Goal: Download file/media: Download file/media

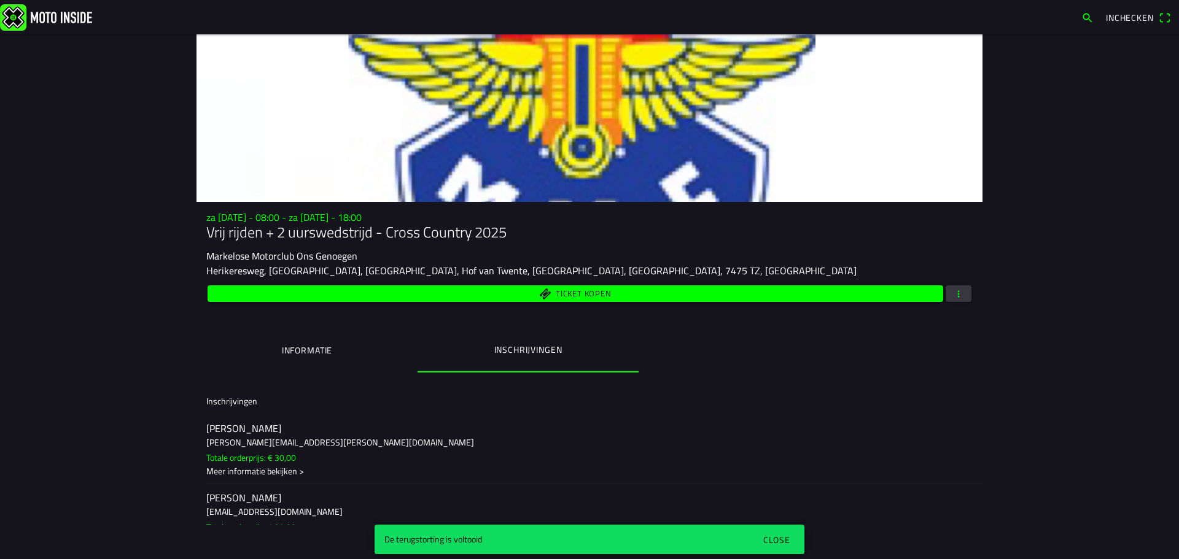
click at [775, 534] on div "Close" at bounding box center [776, 540] width 27 height 13
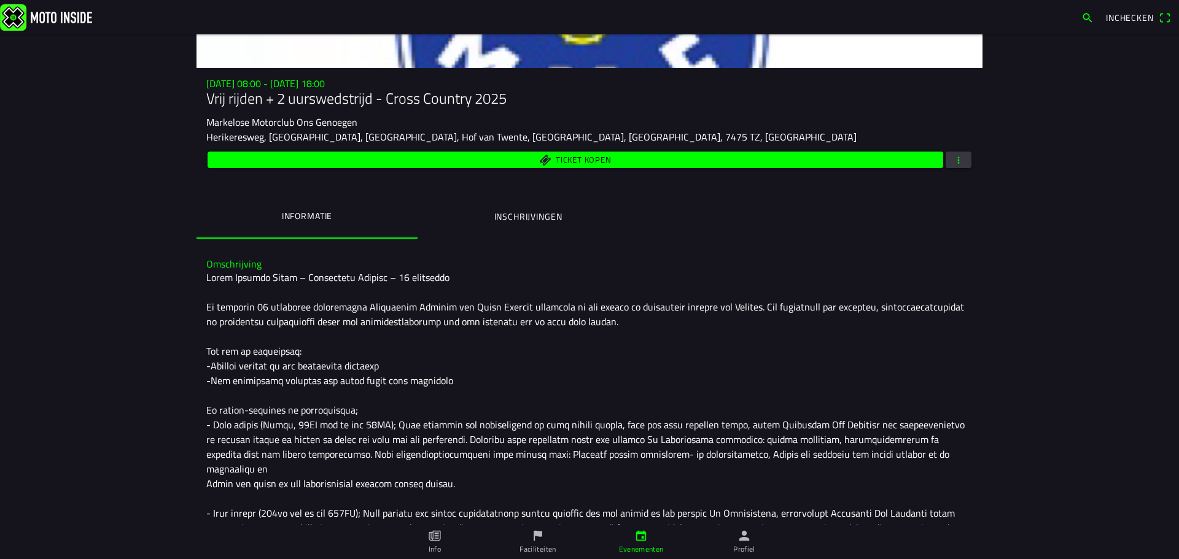
scroll to position [104, 0]
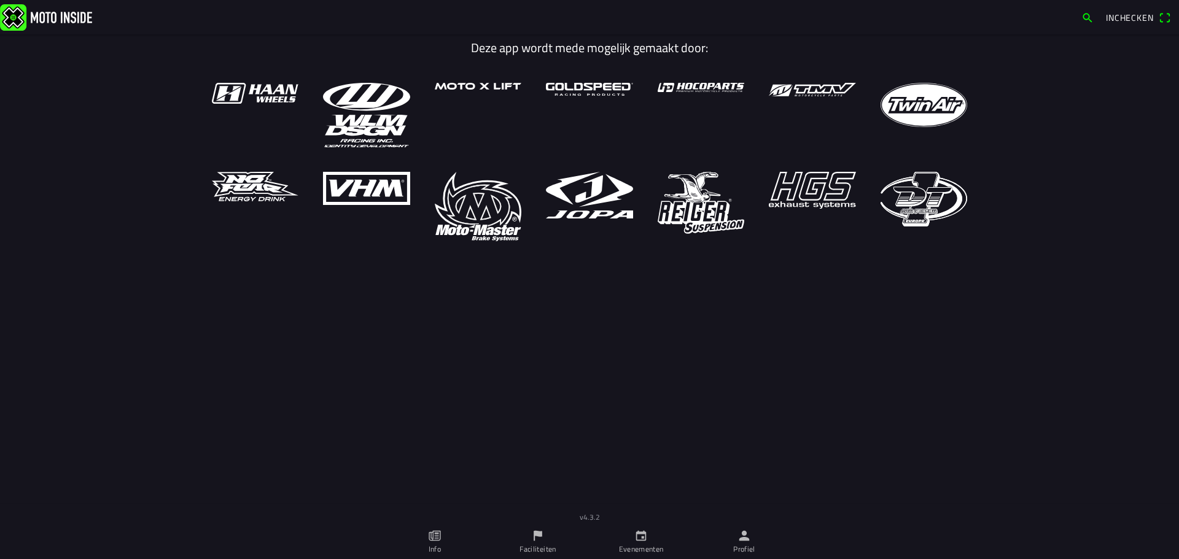
click at [745, 538] on icon "person" at bounding box center [744, 536] width 10 height 10
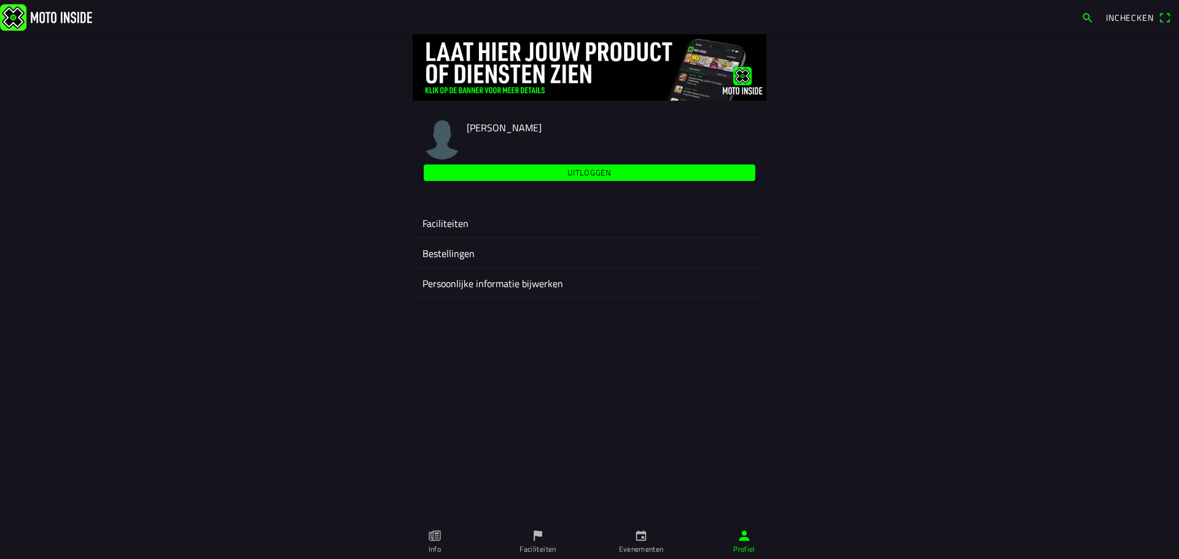
click at [457, 222] on ion-label "Faciliteiten" at bounding box center [589, 223] width 334 height 15
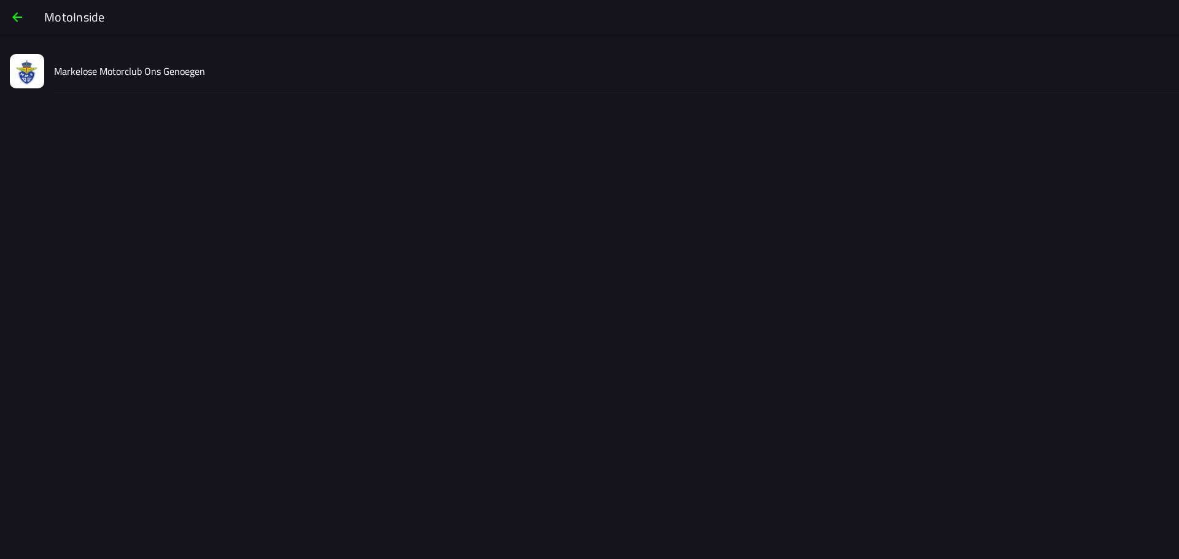
click at [149, 82] on div "Markelose Motorclub Ons Genoegen" at bounding box center [611, 71] width 1115 height 44
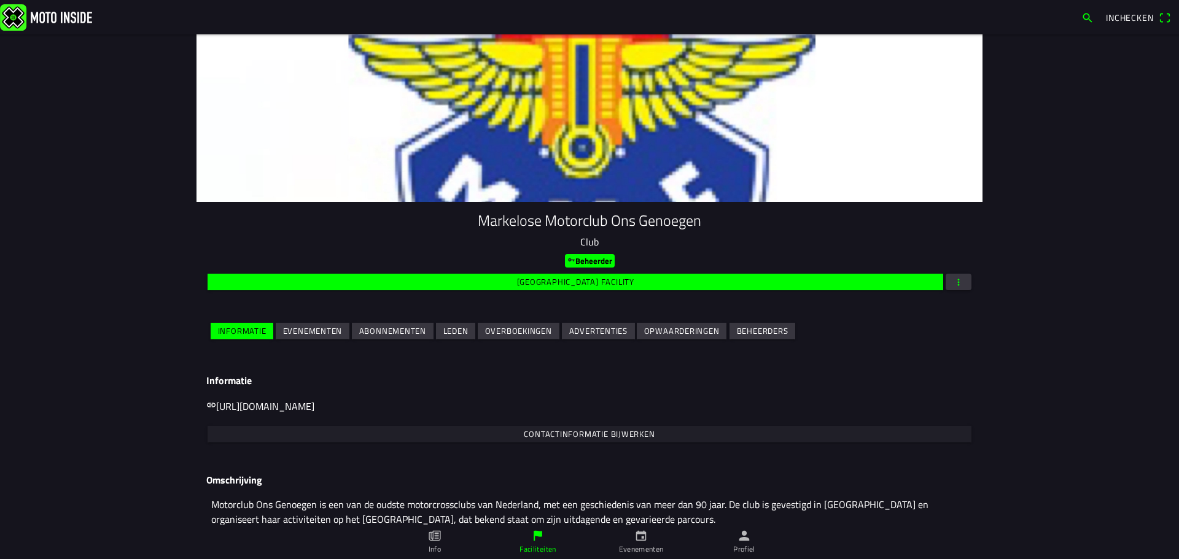
click at [0, 0] on slot "Evenementen" at bounding box center [0, 0] width 0 height 0
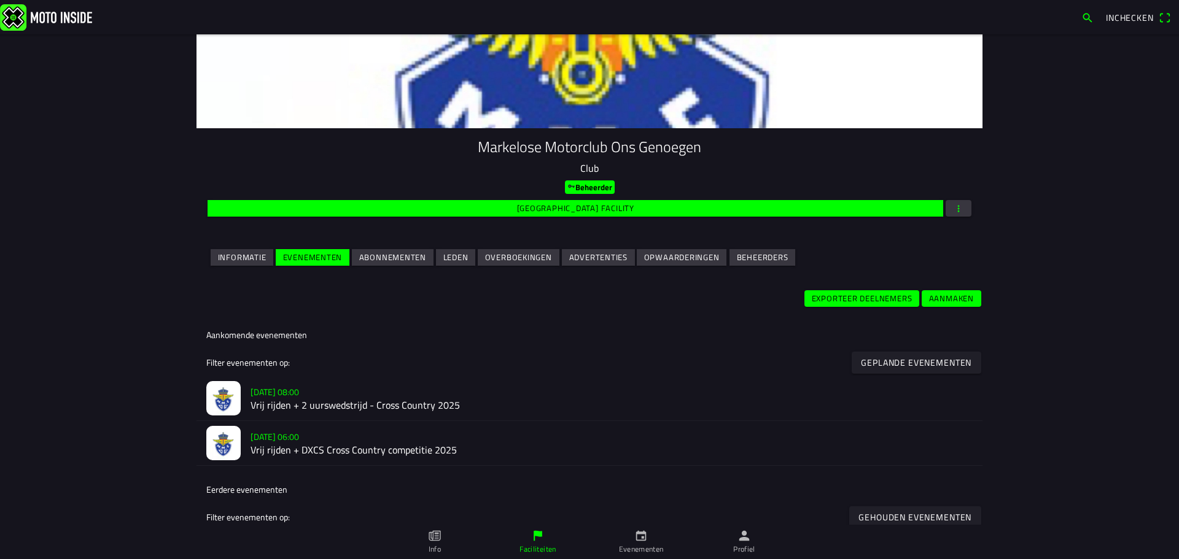
scroll to position [184, 0]
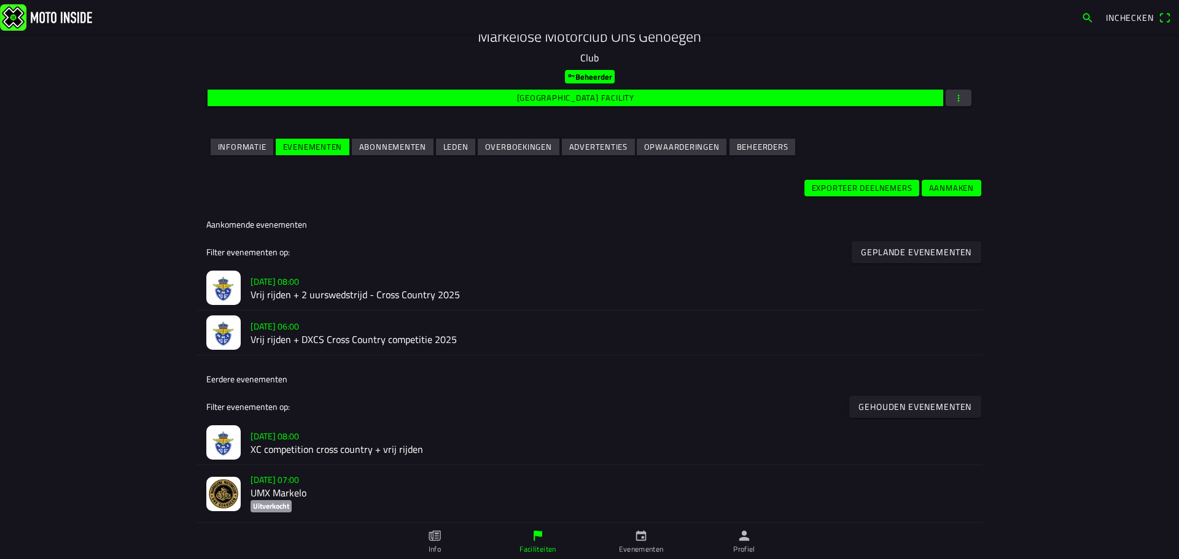
click at [299, 329] on ion-text "[DATE] 06:00" at bounding box center [274, 326] width 49 height 13
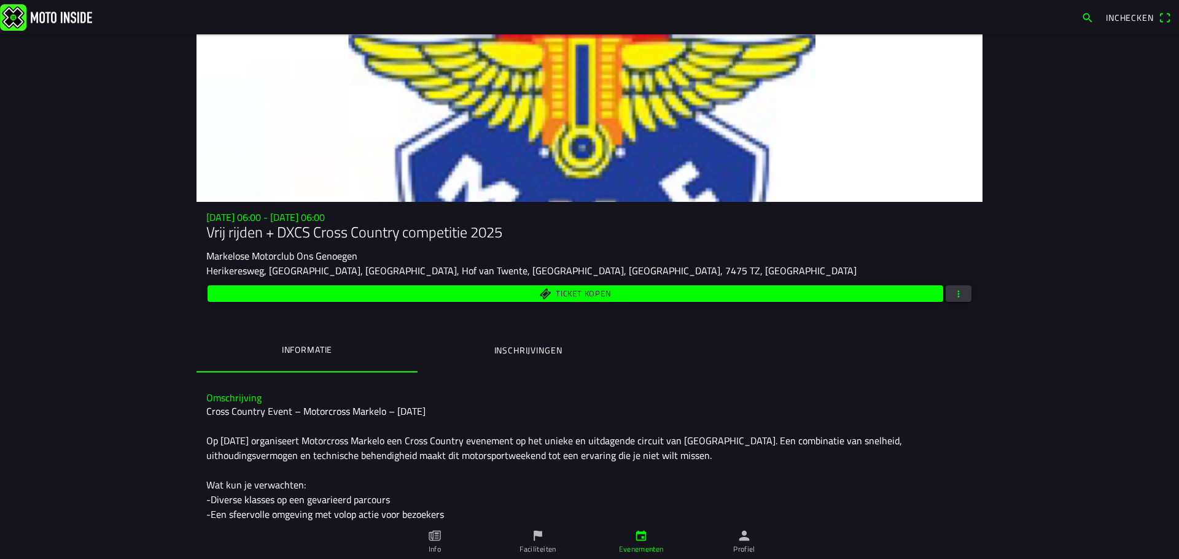
click at [502, 359] on button "Inschrijvingen" at bounding box center [527, 351] width 221 height 42
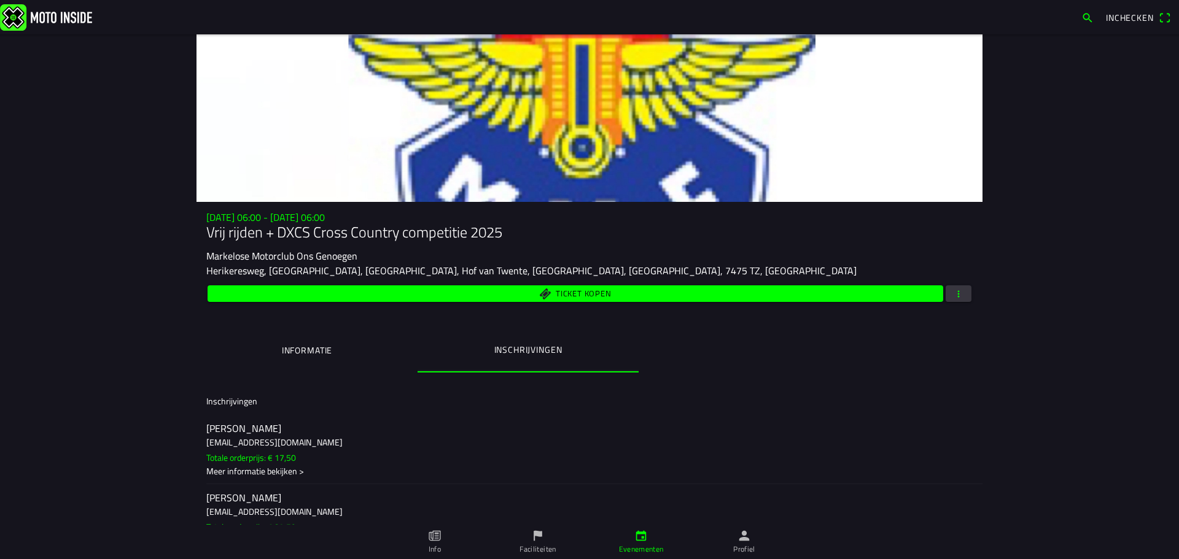
scroll to position [3746, 0]
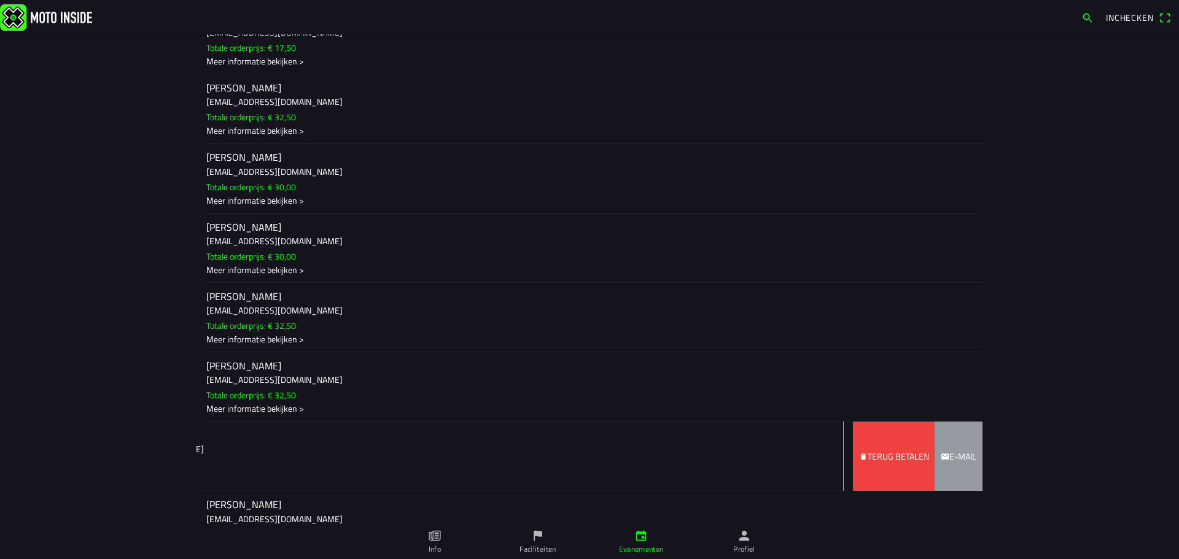
drag, startPoint x: 745, startPoint y: 459, endPoint x: 585, endPoint y: 457, distance: 160.2
click at [585, 457] on ion-item-sliding "Mike Kamperman mikekamperman@gmail.com Totale orderprijs: € 70,00 Meer informat…" at bounding box center [589, 456] width 786 height 69
click at [859, 450] on div "Terug betalen" at bounding box center [894, 456] width 70 height 13
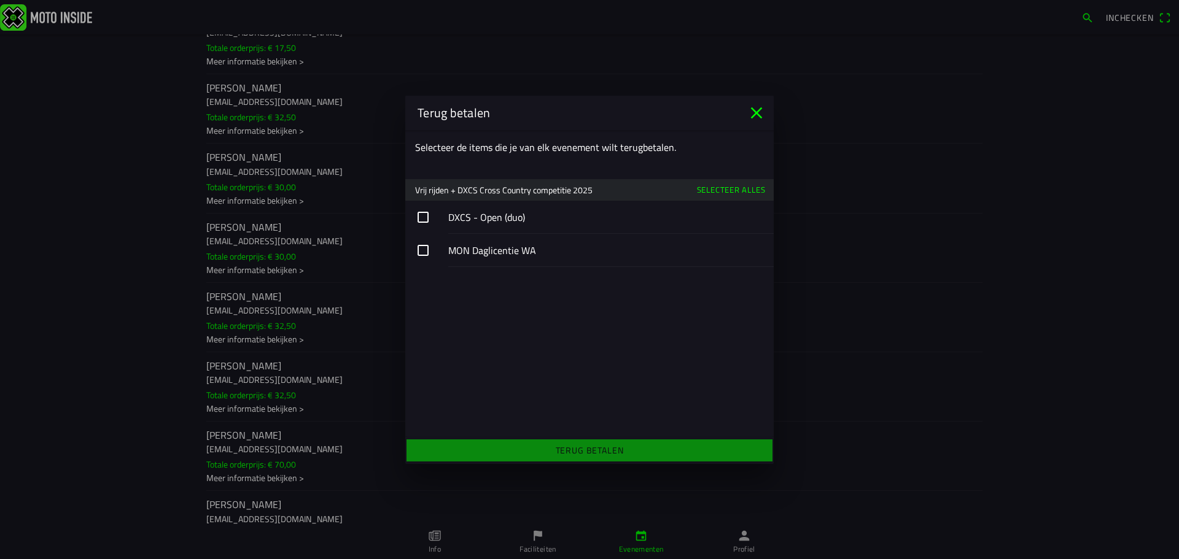
click at [442, 217] on button "button" at bounding box center [589, 217] width 368 height 33
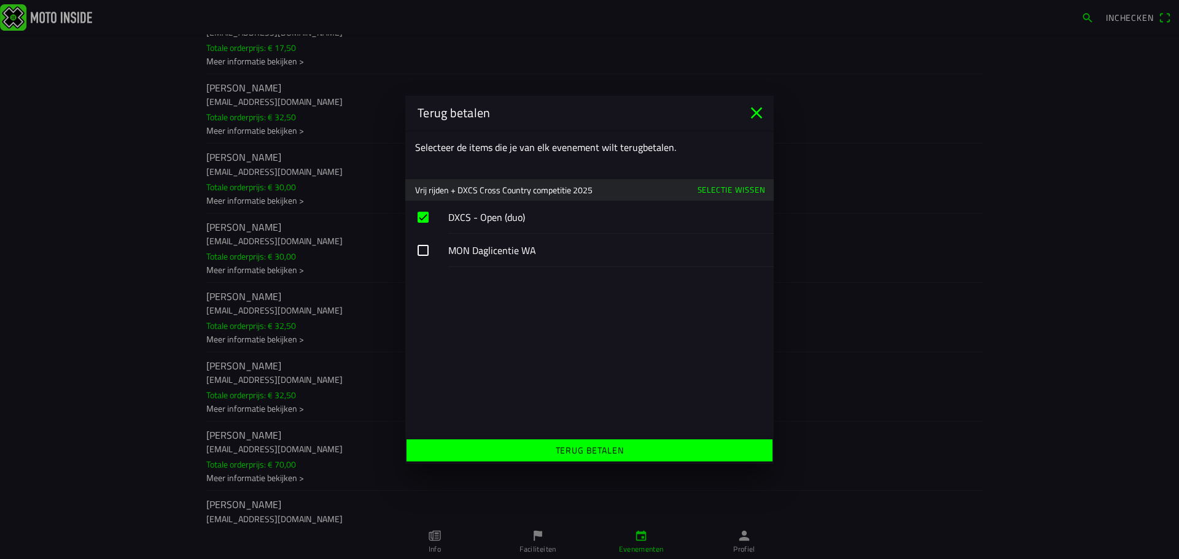
click at [539, 451] on span "Terug betalen" at bounding box center [589, 451] width 347 height 22
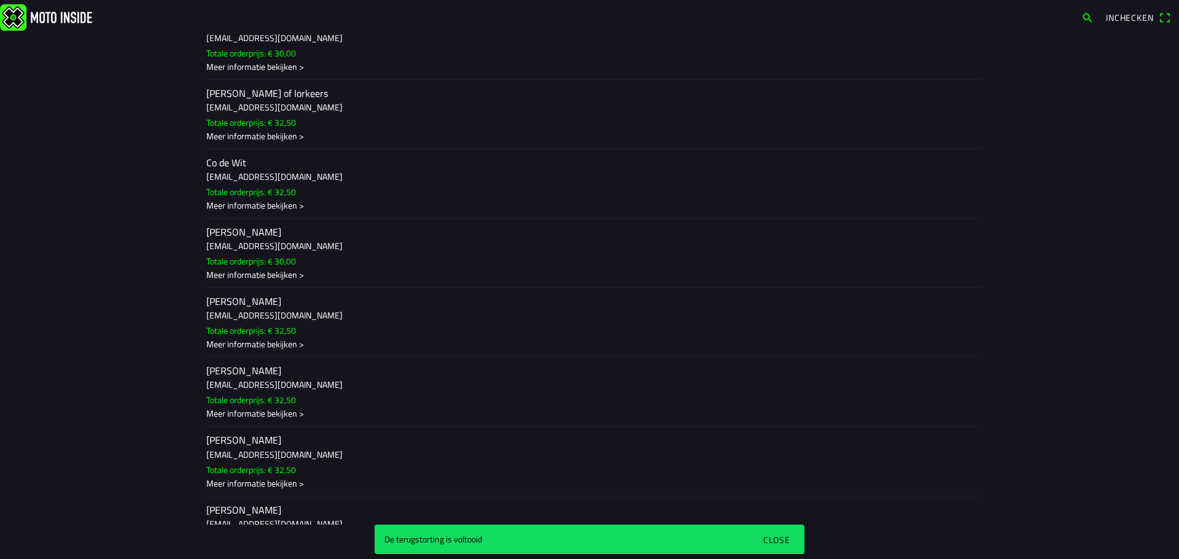
scroll to position [921, 0]
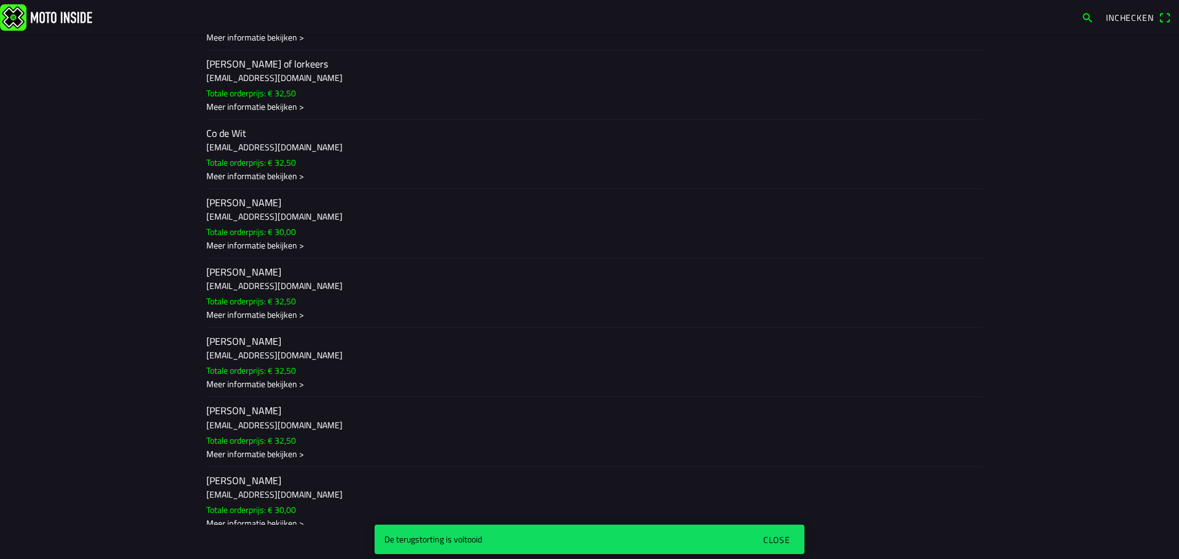
click at [501, 529] on div "De terugstorting is voltooid" at bounding box center [563, 539] width 379 height 29
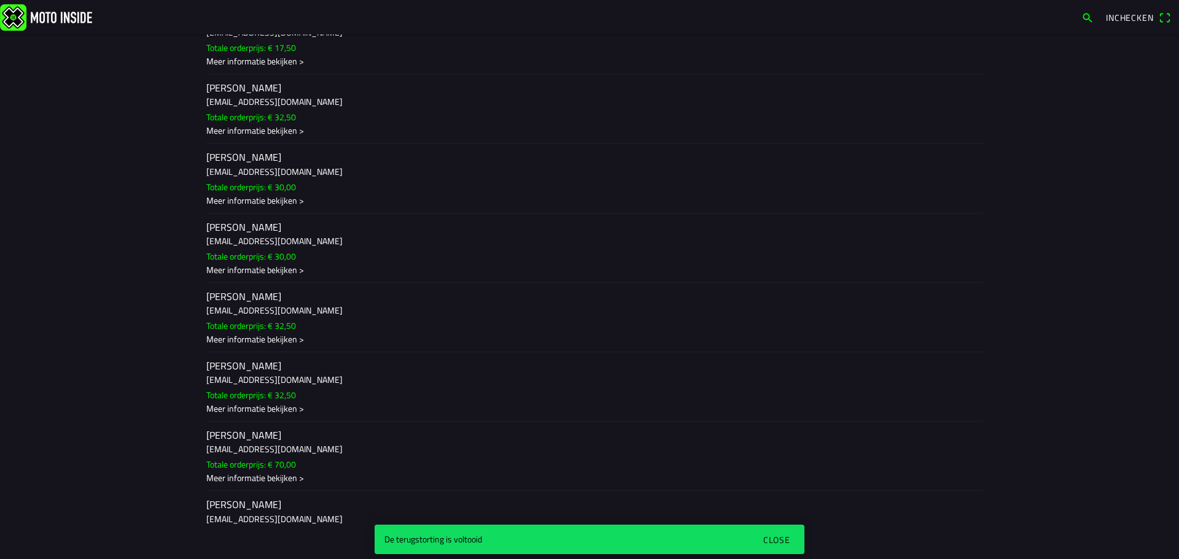
click at [293, 438] on h2 "Mike Kamperman" at bounding box center [589, 436] width 766 height 12
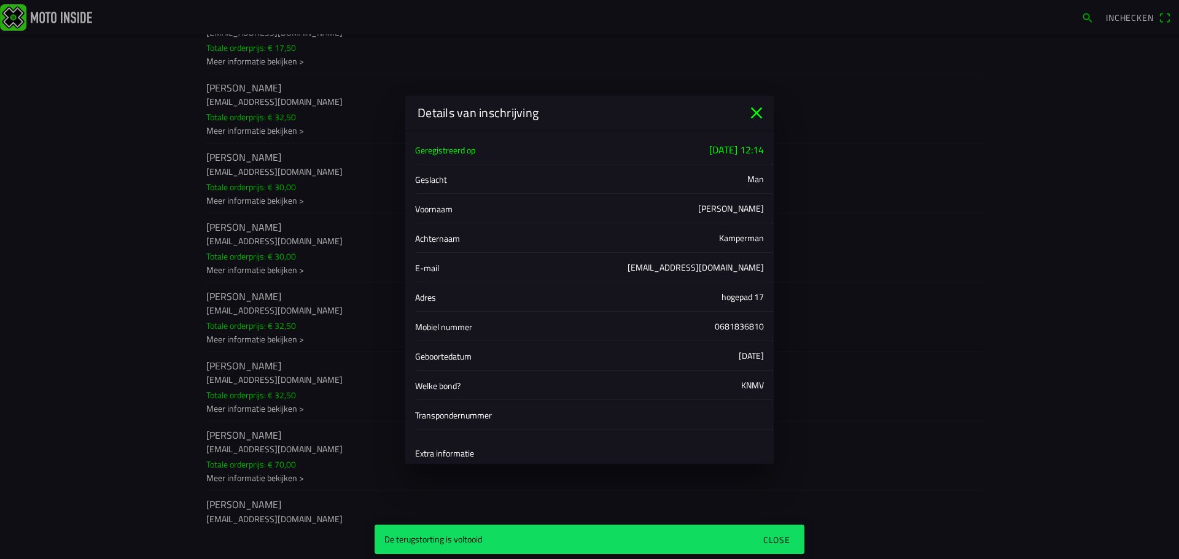
click at [755, 110] on icon "close" at bounding box center [757, 113] width 20 height 20
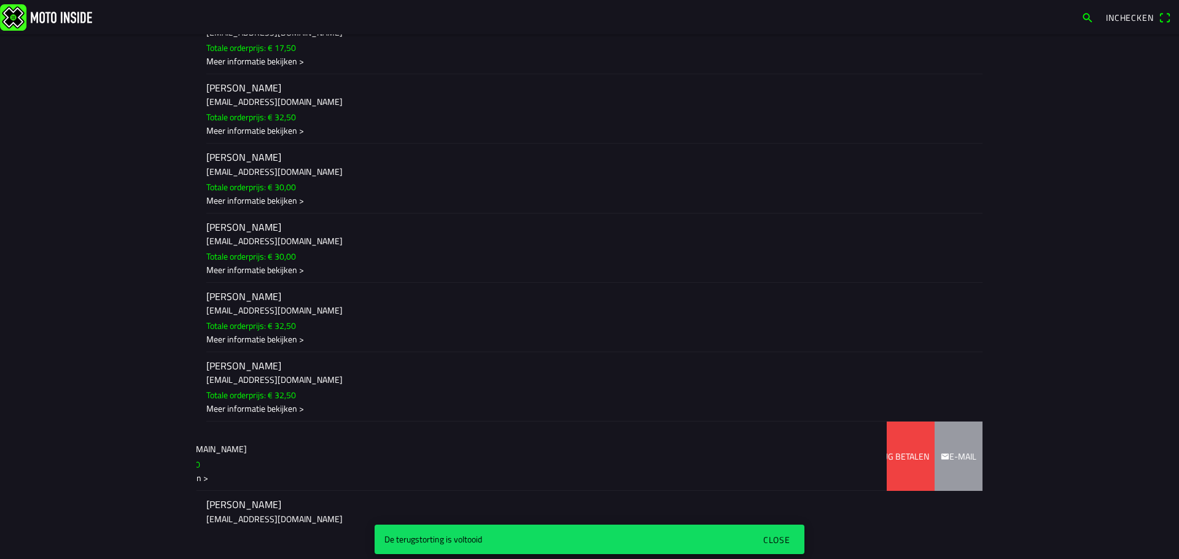
drag, startPoint x: 702, startPoint y: 446, endPoint x: 634, endPoint y: 447, distance: 68.8
click at [634, 447] on ion-item-sliding "Mike Kamperman mikekamperman@gmail.com Totale orderprijs: € 70,00 Meer informat…" at bounding box center [589, 456] width 786 height 69
click at [0, 0] on slot "Terug betalen" at bounding box center [0, 0] width 0 height 0
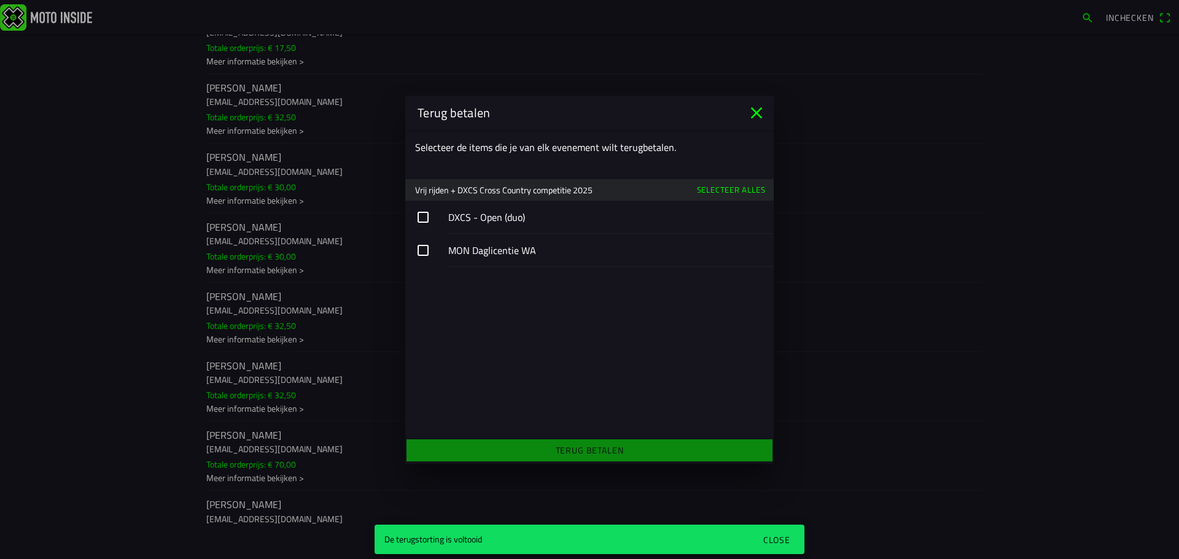
click at [419, 216] on button "button" at bounding box center [589, 217] width 368 height 33
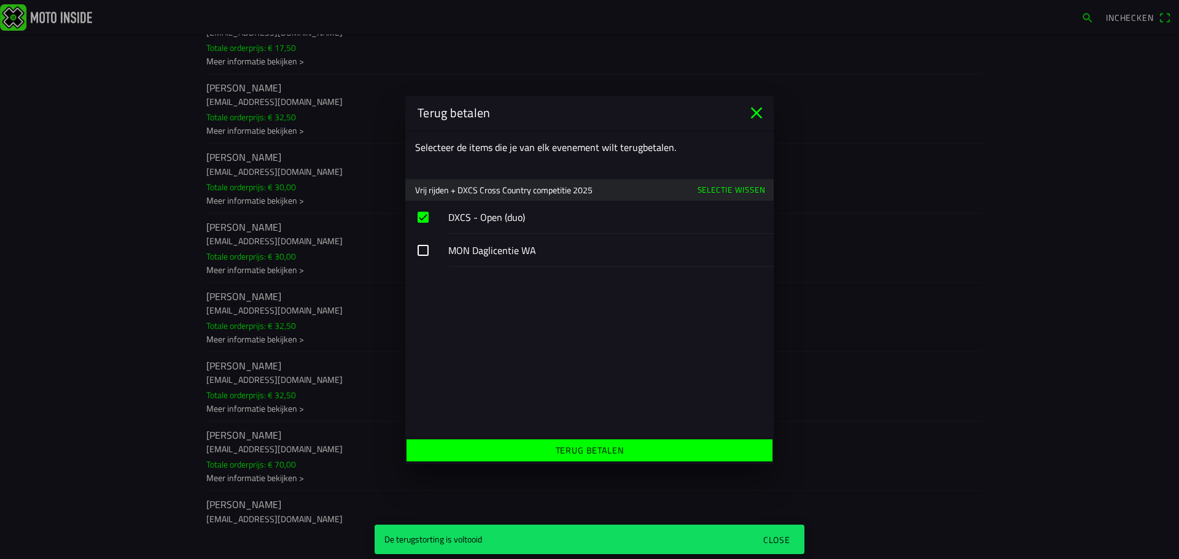
click at [0, 0] on slot "Terug betalen" at bounding box center [0, 0] width 0 height 0
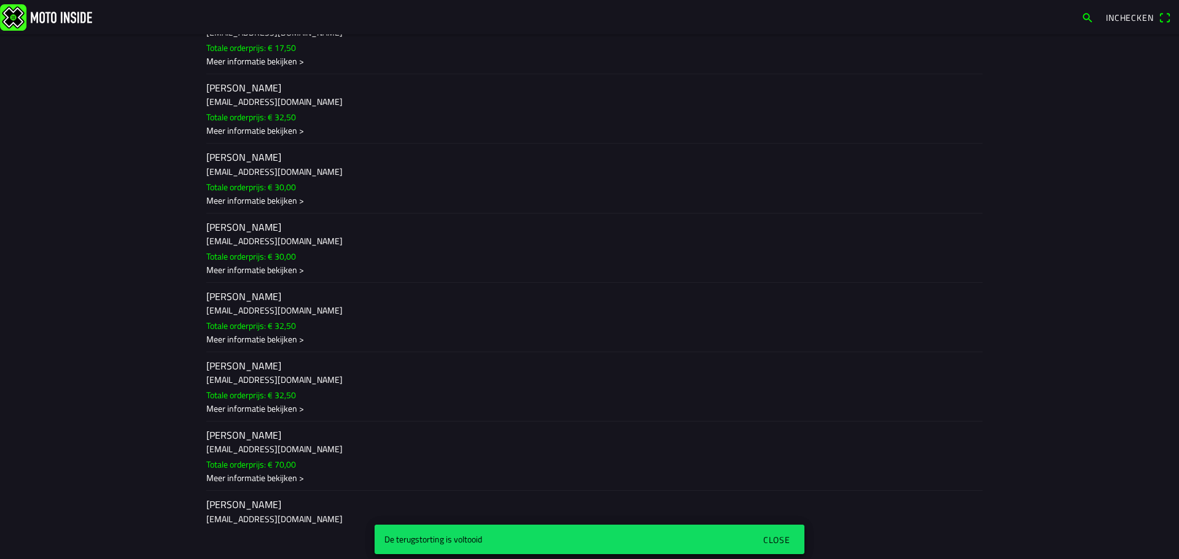
drag, startPoint x: 362, startPoint y: 457, endPoint x: 185, endPoint y: 446, distance: 176.5
click at [185, 446] on main "zo 21 sep. - 06:00 - zo 21 sep. - 06:00 Vrij rijden + DXCS Cross Country compet…" at bounding box center [589, 296] width 1179 height 525
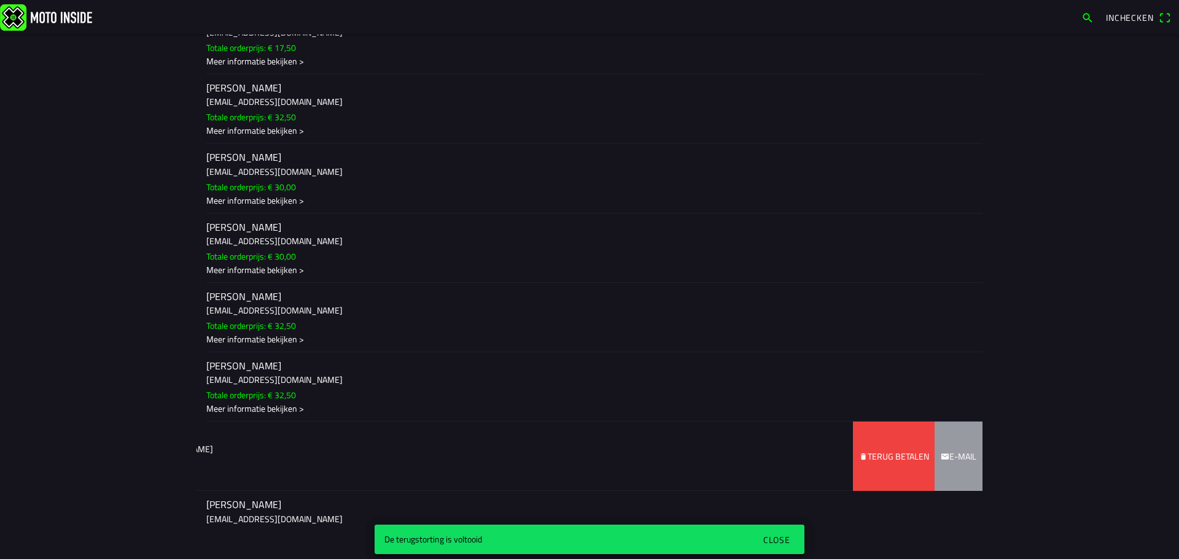
click at [918, 443] on span "Terug betalen" at bounding box center [894, 456] width 70 height 69
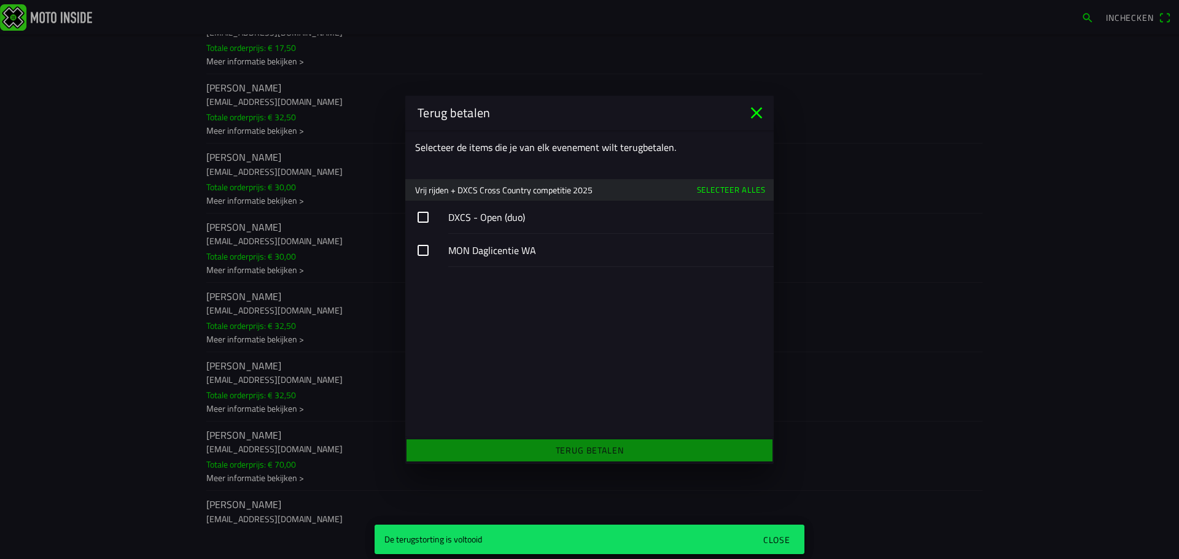
click at [756, 108] on icon "close" at bounding box center [757, 113] width 20 height 20
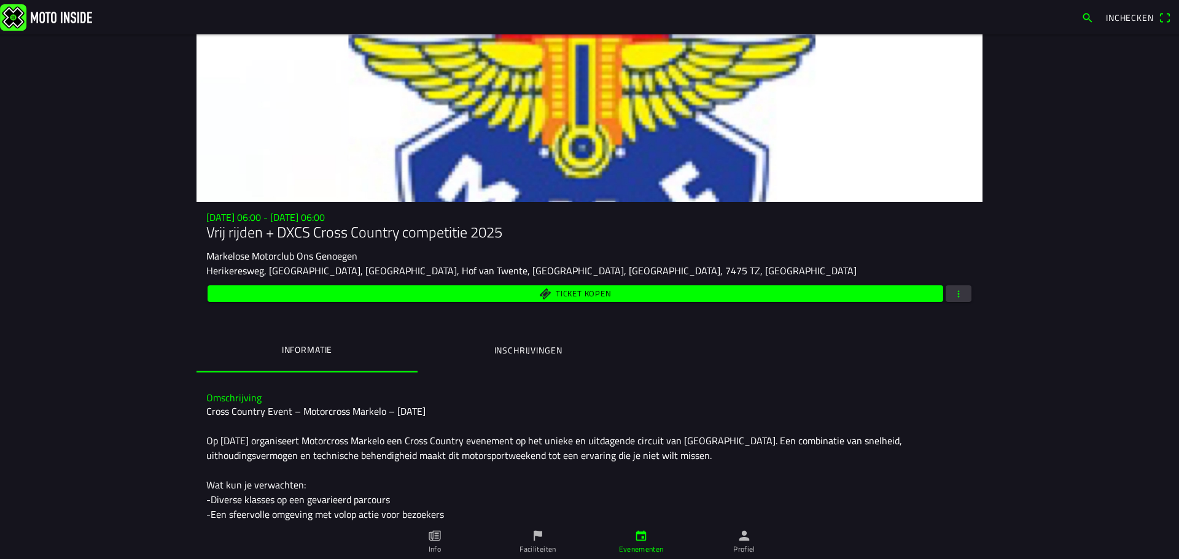
click at [506, 346] on ion-label "Inschrijvingen" at bounding box center [528, 351] width 68 height 14
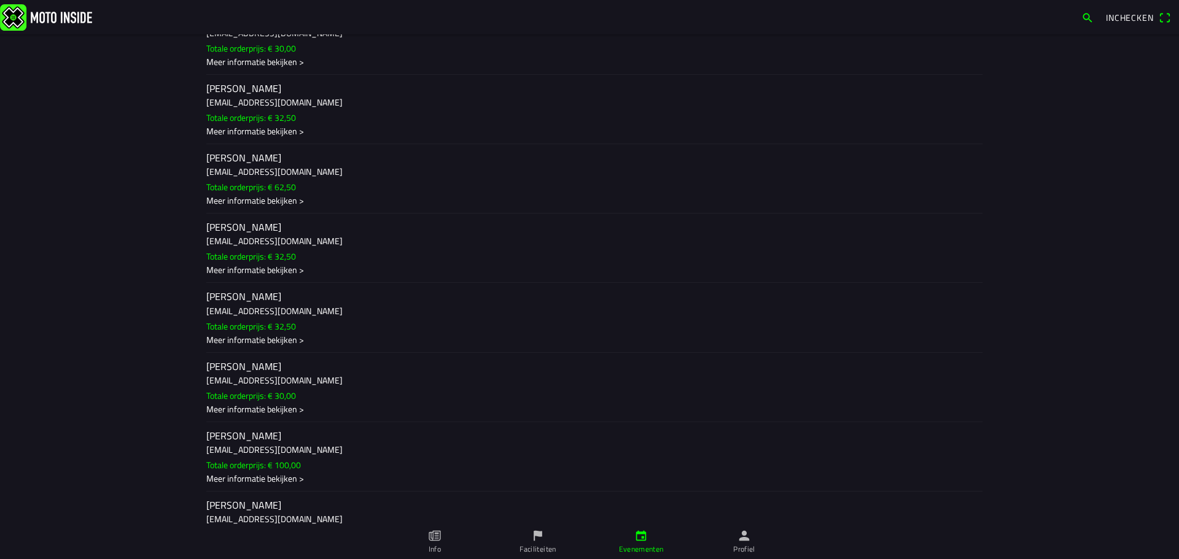
scroll to position [3746, 0]
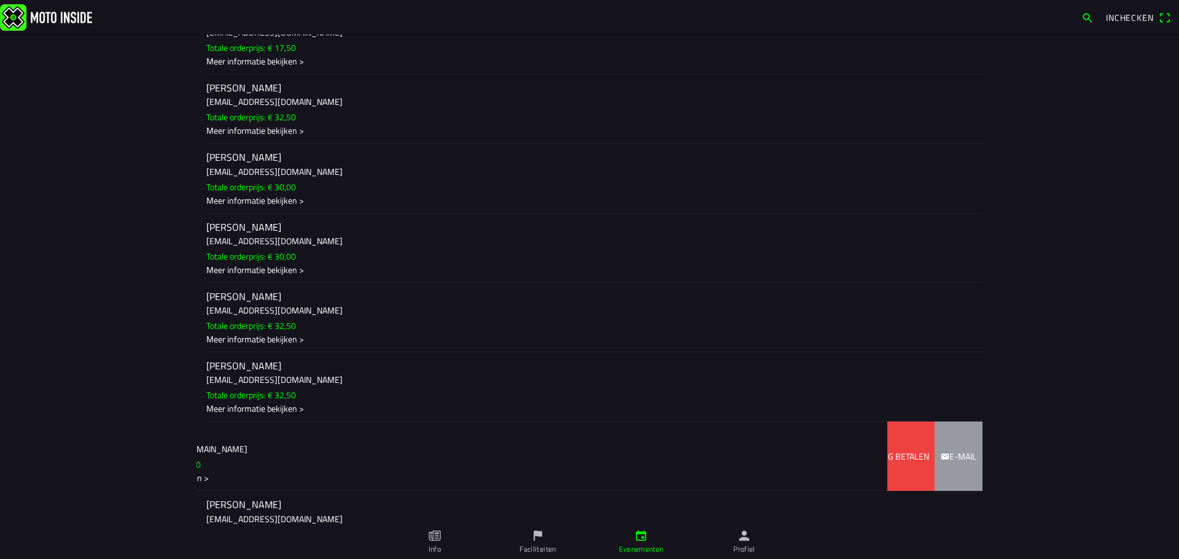
drag, startPoint x: 252, startPoint y: 451, endPoint x: 225, endPoint y: 451, distance: 26.4
click at [225, 451] on ion-item-sliding "Mike Kamperman mikekamperman@gmail.com Totale orderprijs: € 70,00 Meer informat…" at bounding box center [589, 456] width 786 height 69
click at [859, 457] on icon "trash" at bounding box center [863, 456] width 9 height 9
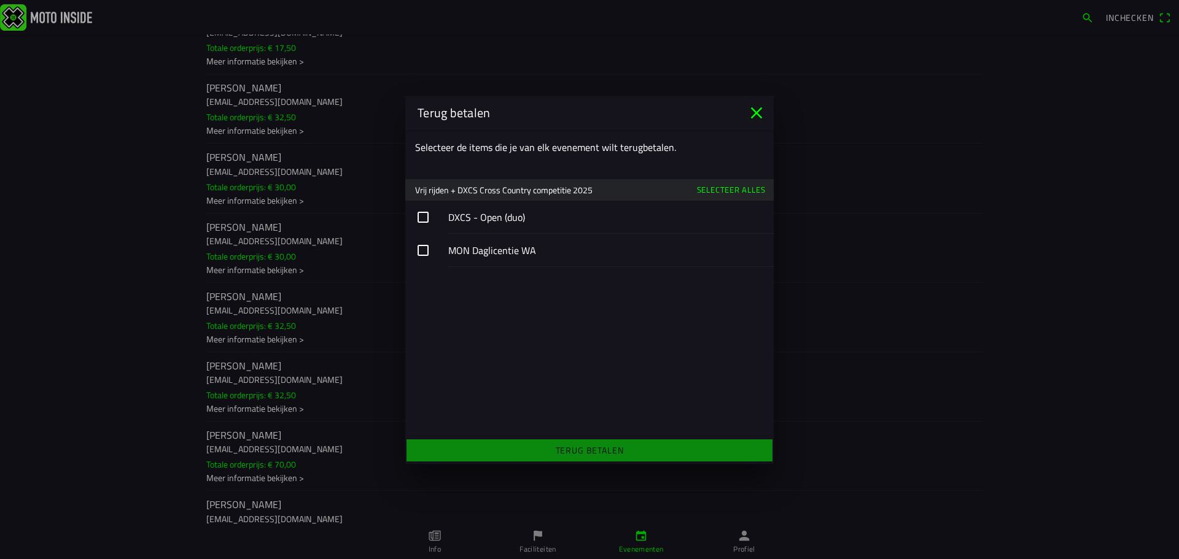
click at [0, 0] on slot "Selecteer alles" at bounding box center [0, 0] width 0 height 0
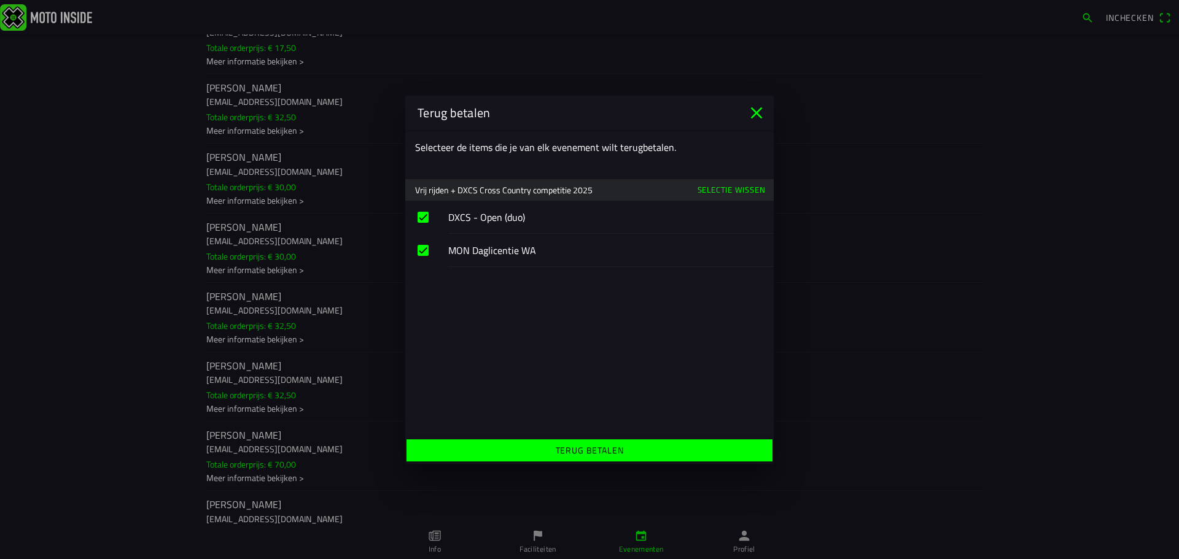
click at [0, 0] on slot "Terug betalen" at bounding box center [0, 0] width 0 height 0
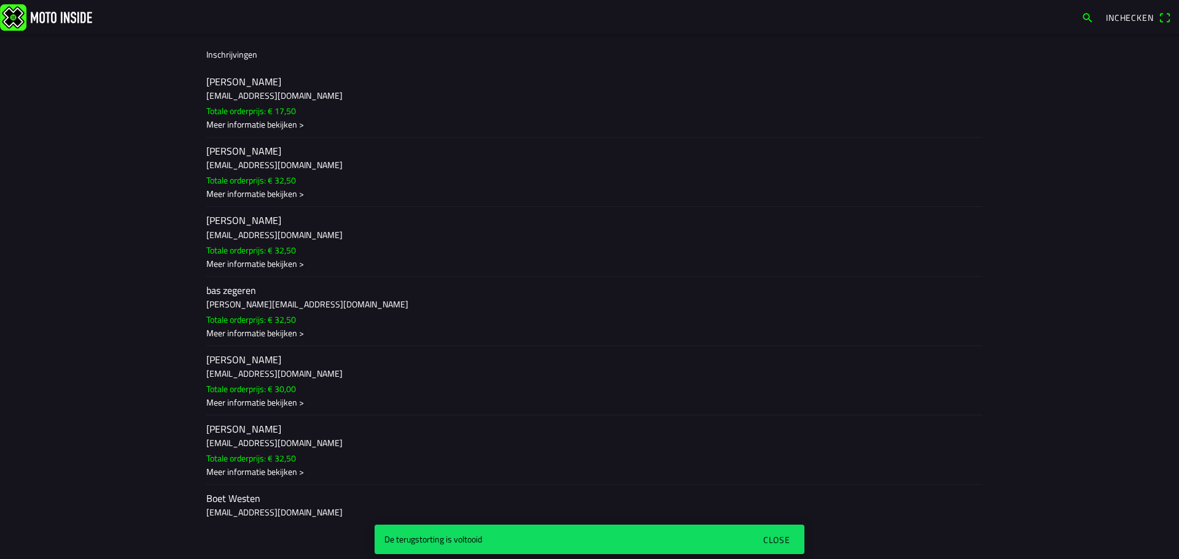
scroll to position [1146, 0]
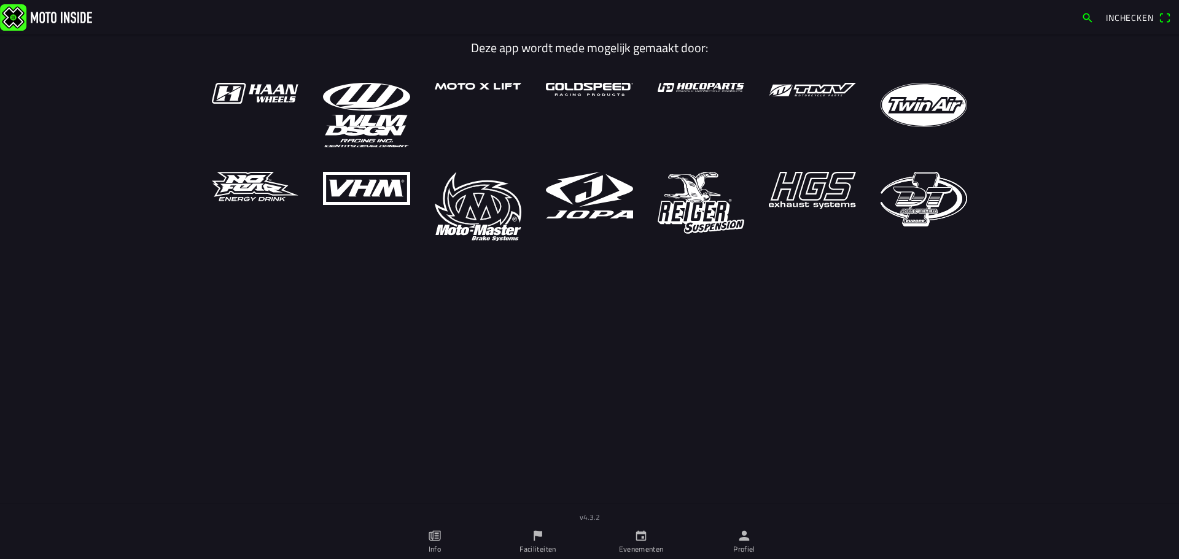
click at [740, 538] on icon "person" at bounding box center [744, 536] width 14 height 14
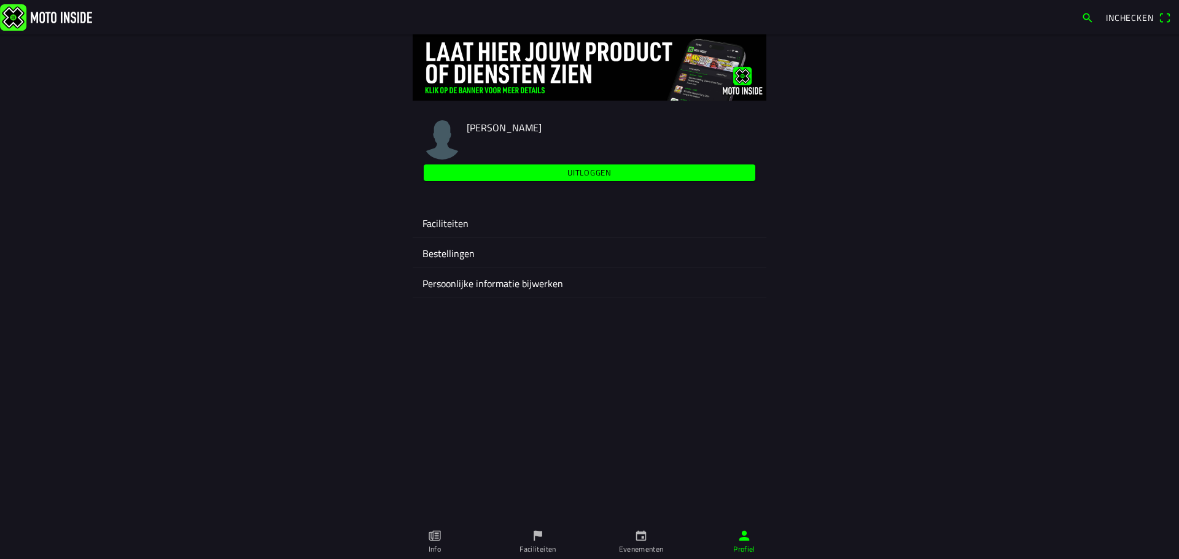
click at [477, 221] on ion-label "Faciliteiten" at bounding box center [589, 223] width 334 height 15
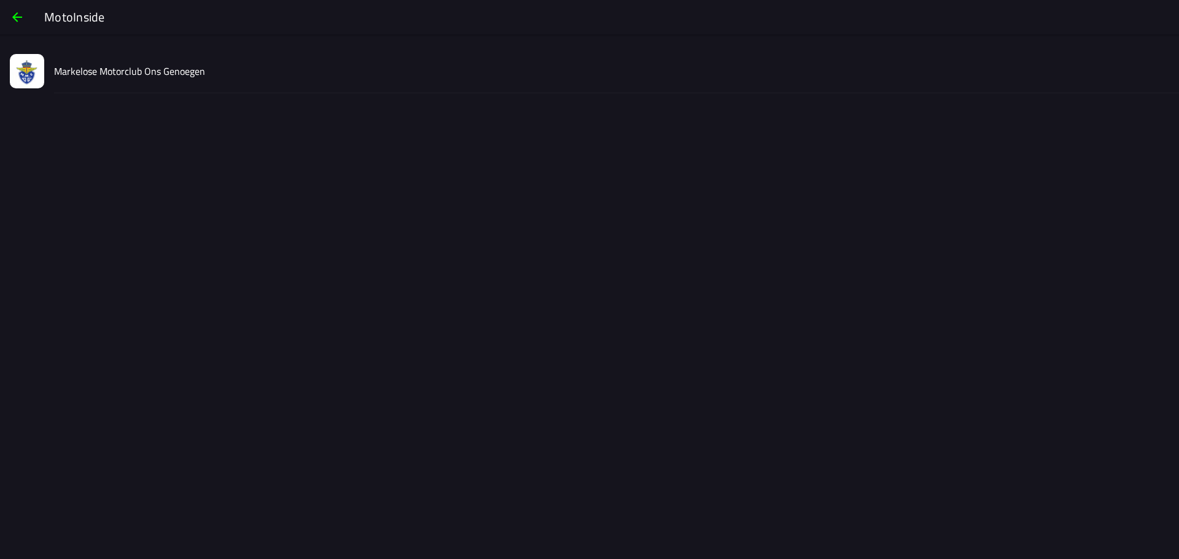
click at [0, 0] on slot "Markelose Motorclub Ons Genoegen" at bounding box center [0, 0] width 0 height 0
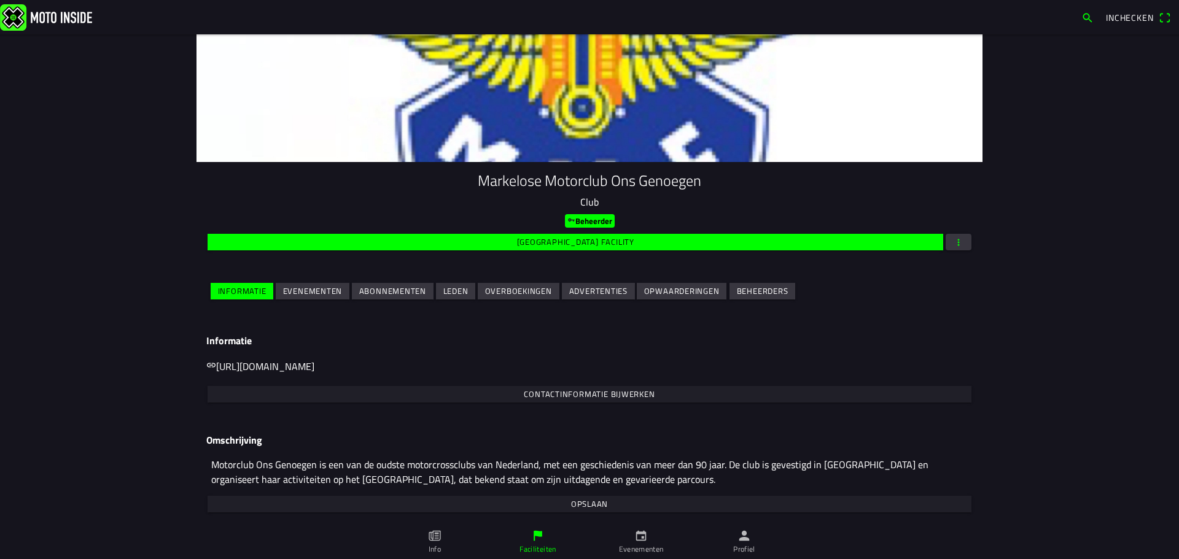
scroll to position [41, 0]
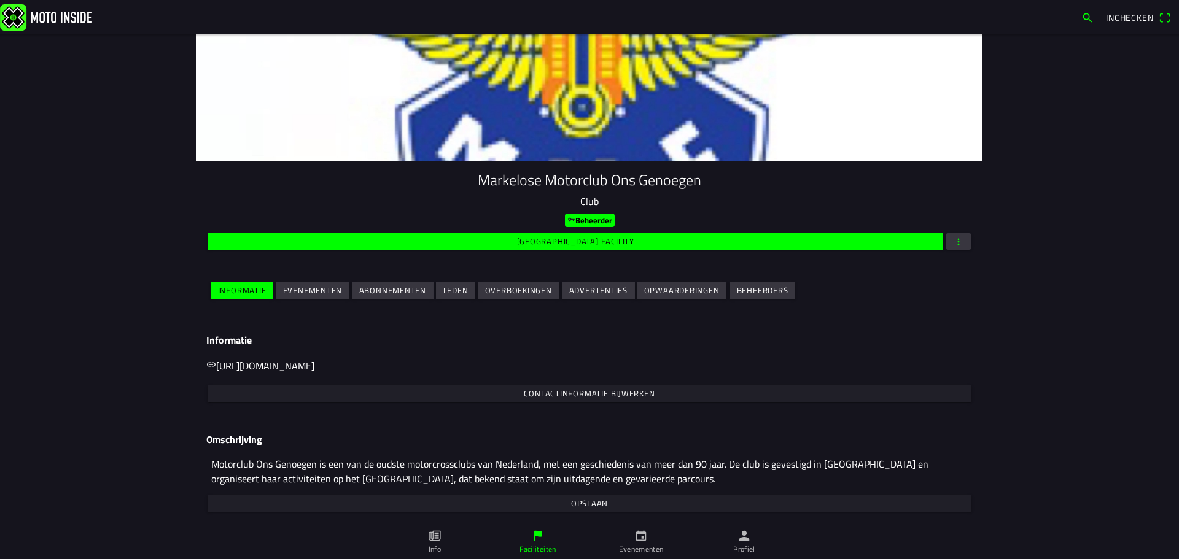
click at [322, 303] on ion-grid "Informatie Evenementen Abonnementen Leden Overboekingen Advertenties Opwaarderi…" at bounding box center [589, 291] width 766 height 28
click at [0, 0] on slot "Evenementen" at bounding box center [0, 0] width 0 height 0
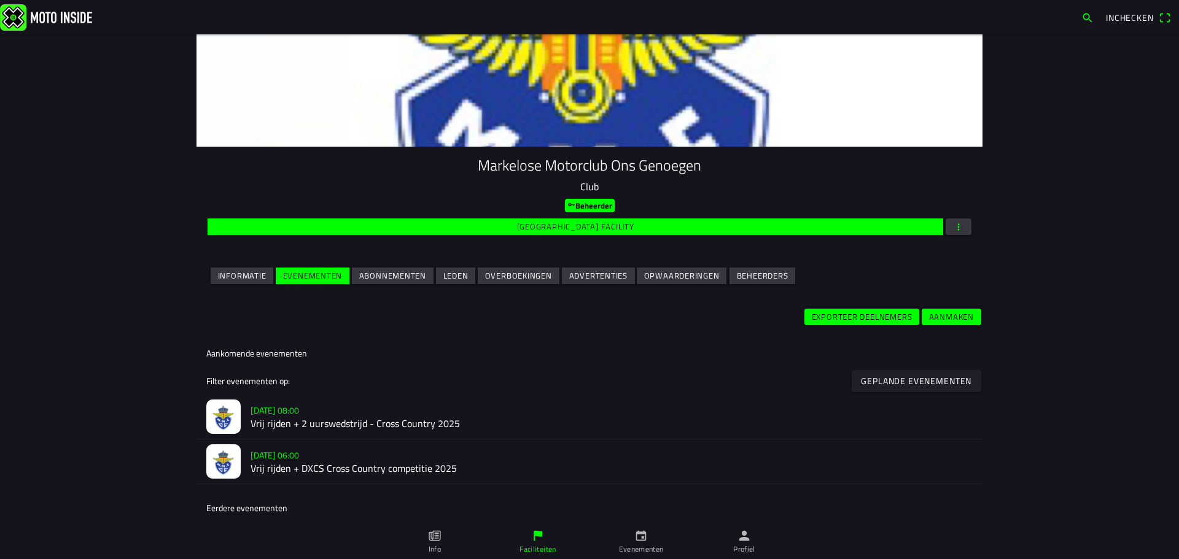
scroll to position [117, 0]
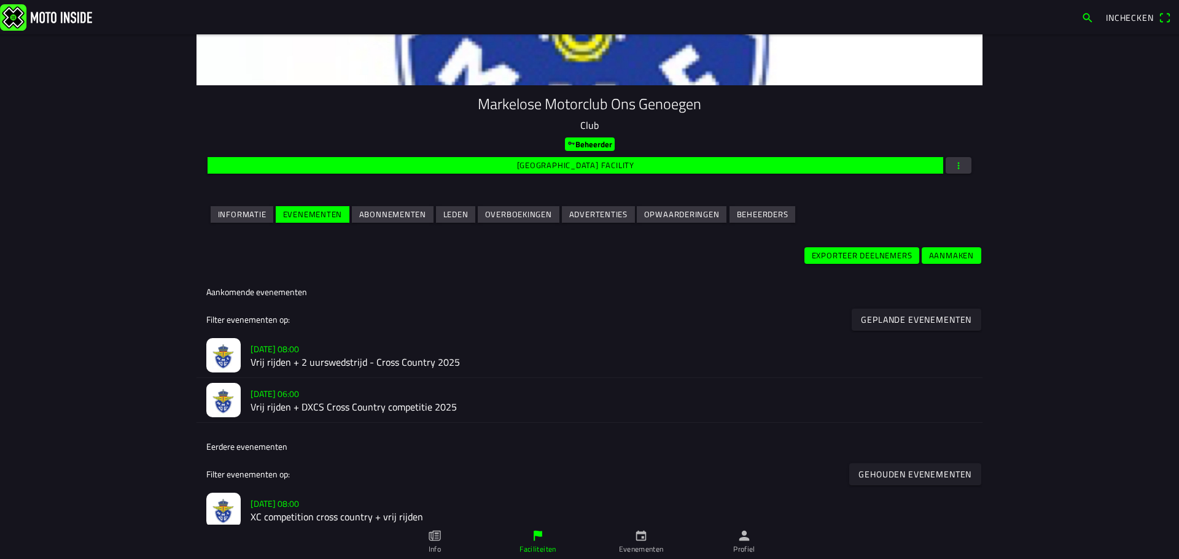
click at [290, 360] on h2 "Vrij rijden + 2 uurswedstrijd - Cross Country 2025" at bounding box center [611, 363] width 722 height 12
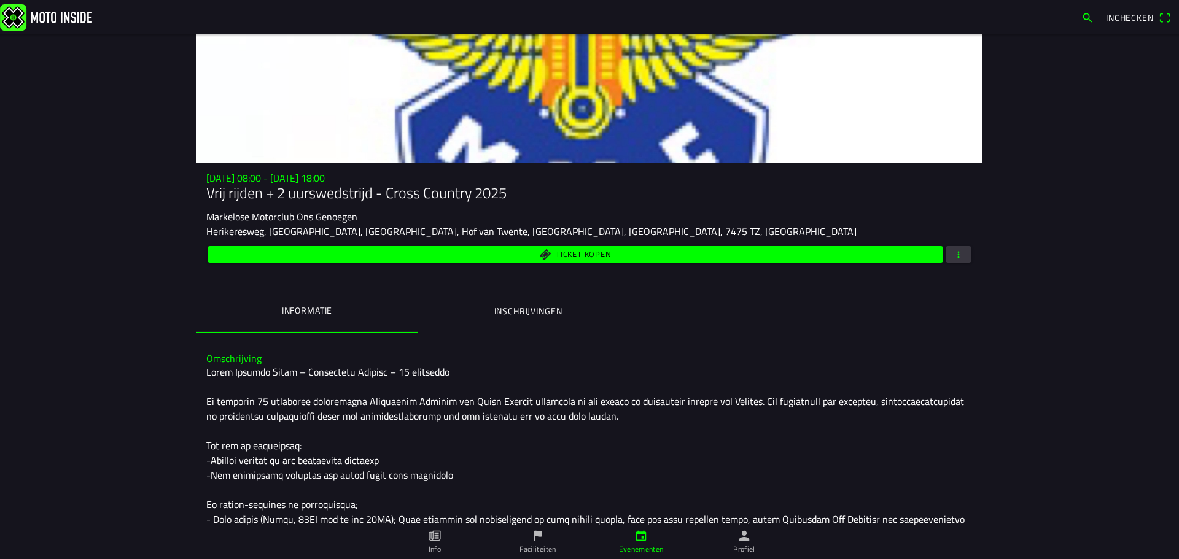
scroll to position [61, 0]
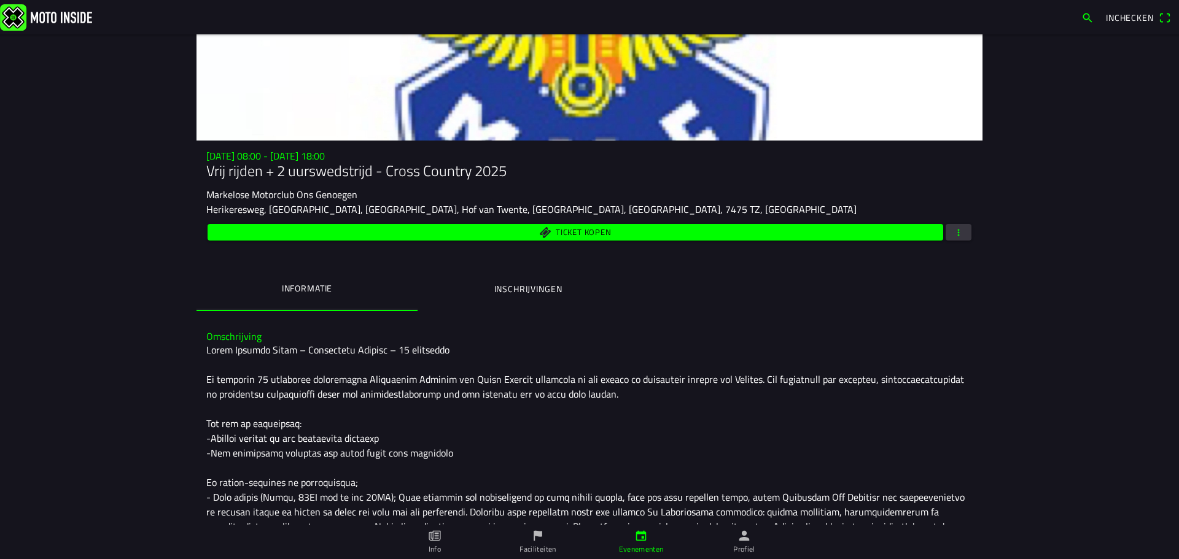
click at [945, 235] on button "button" at bounding box center [958, 232] width 26 height 17
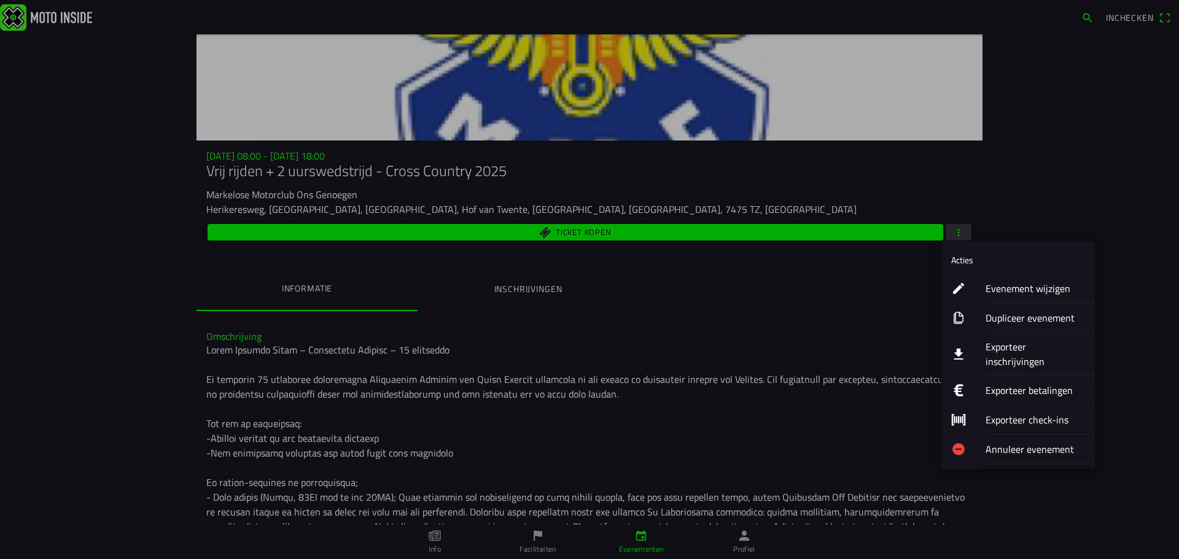
click at [964, 347] on icon "download" at bounding box center [958, 354] width 15 height 15
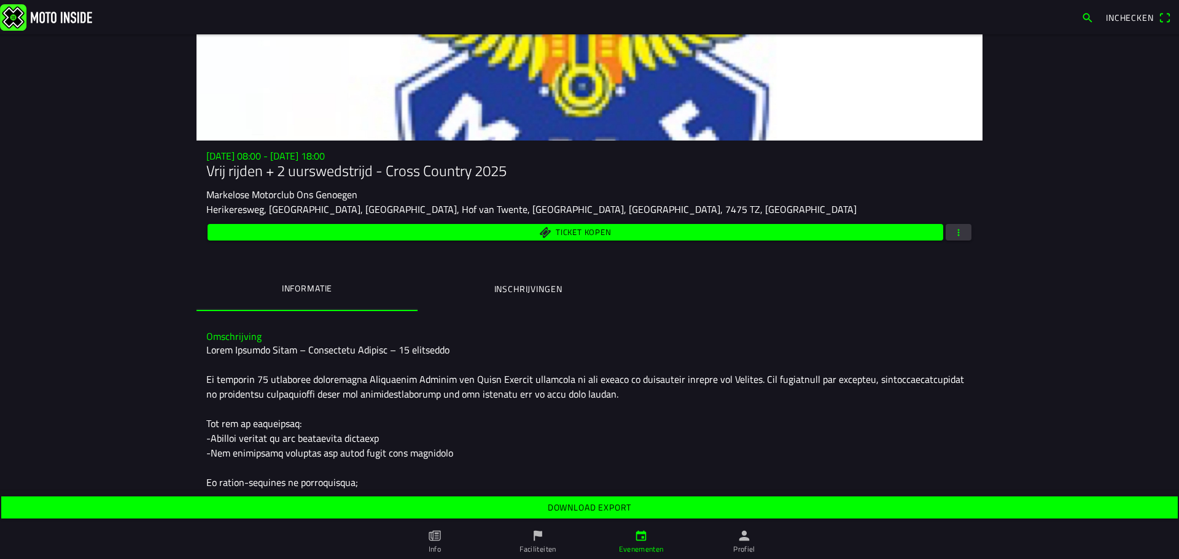
click at [643, 499] on span "Download export" at bounding box center [588, 508] width 1157 height 22
drag, startPoint x: 952, startPoint y: 31, endPoint x: 945, endPoint y: 23, distance: 10.1
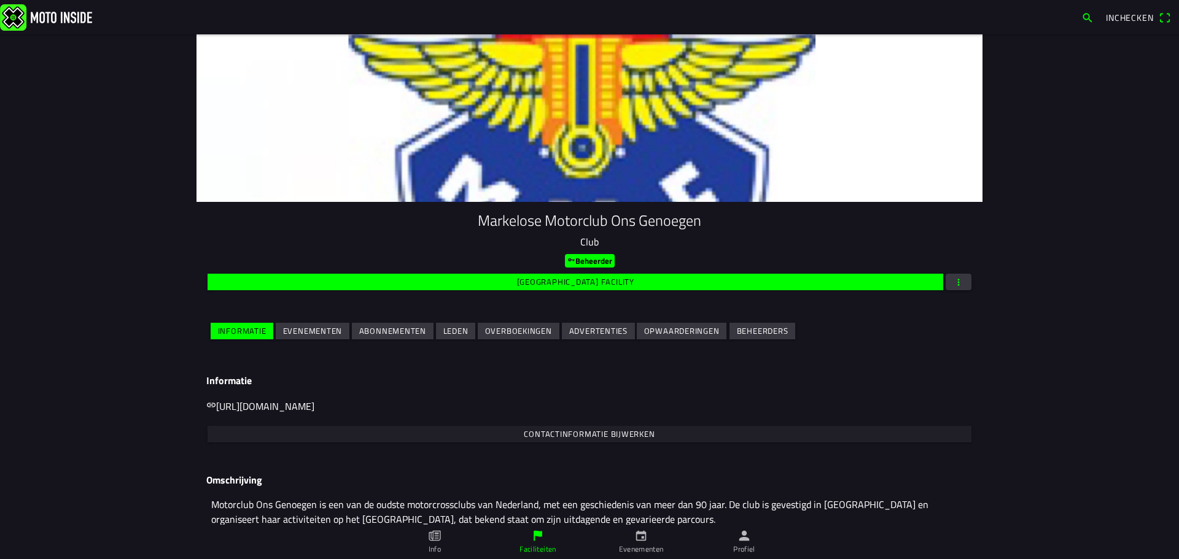
scroll to position [41, 0]
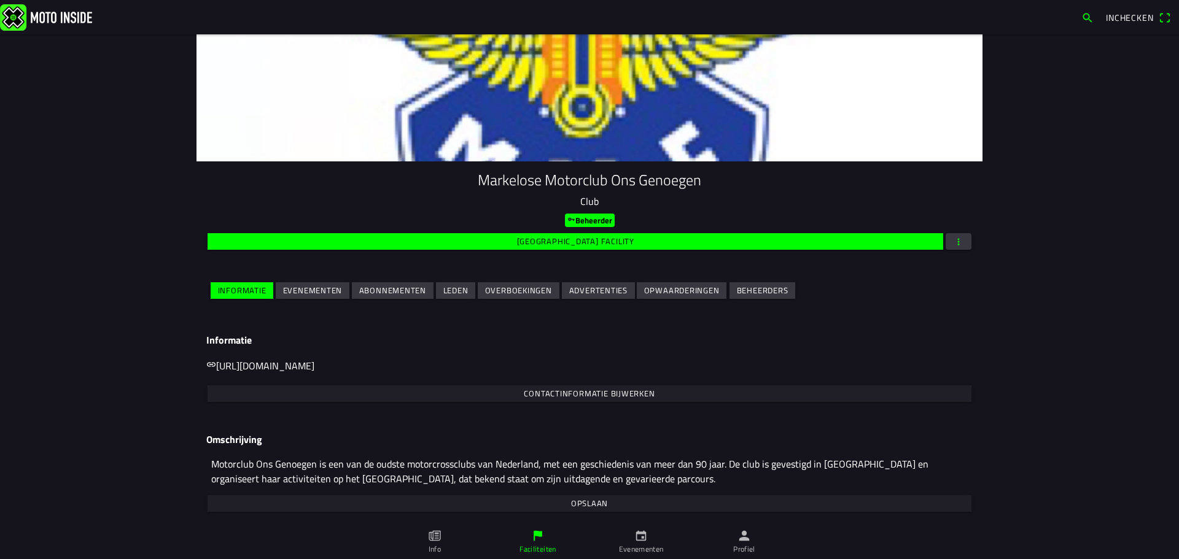
click at [0, 0] on slot "Evenementen" at bounding box center [0, 0] width 0 height 0
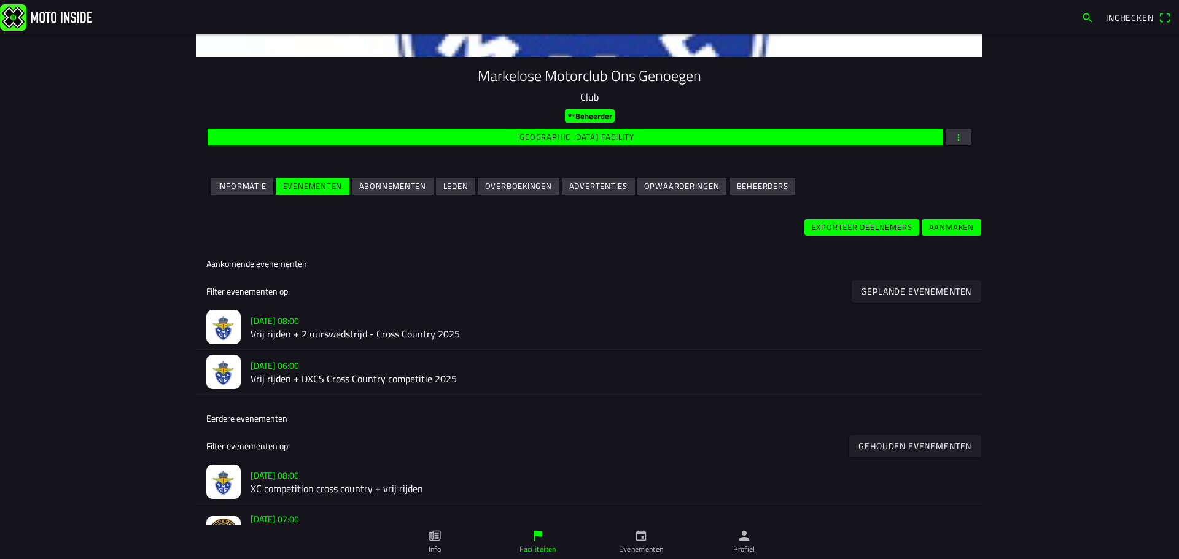
scroll to position [184, 0]
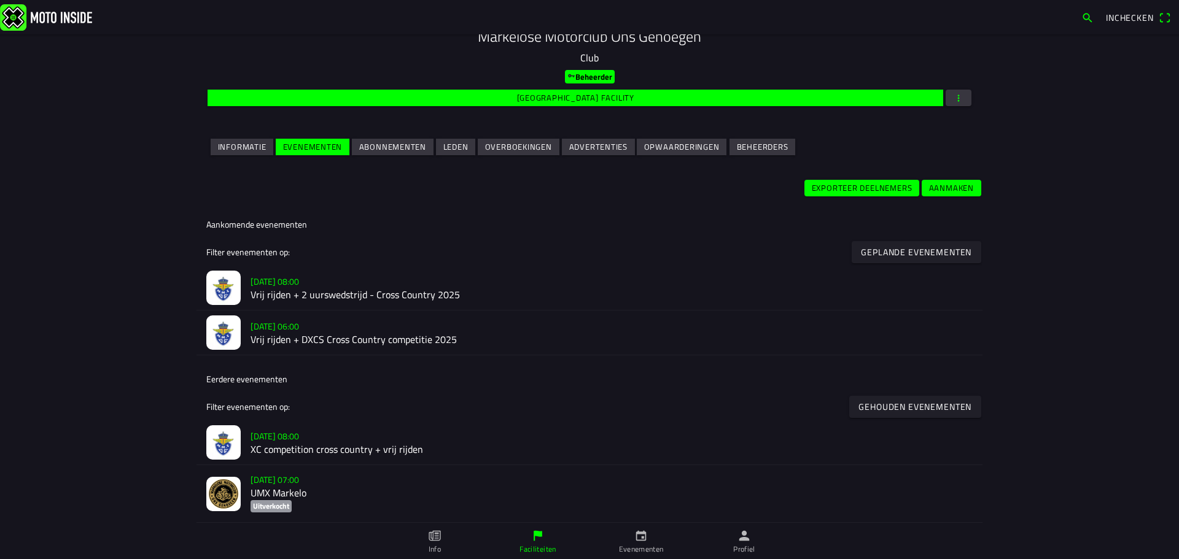
click at [0, 0] on slot "[DATE] 06:00" at bounding box center [0, 0] width 0 height 0
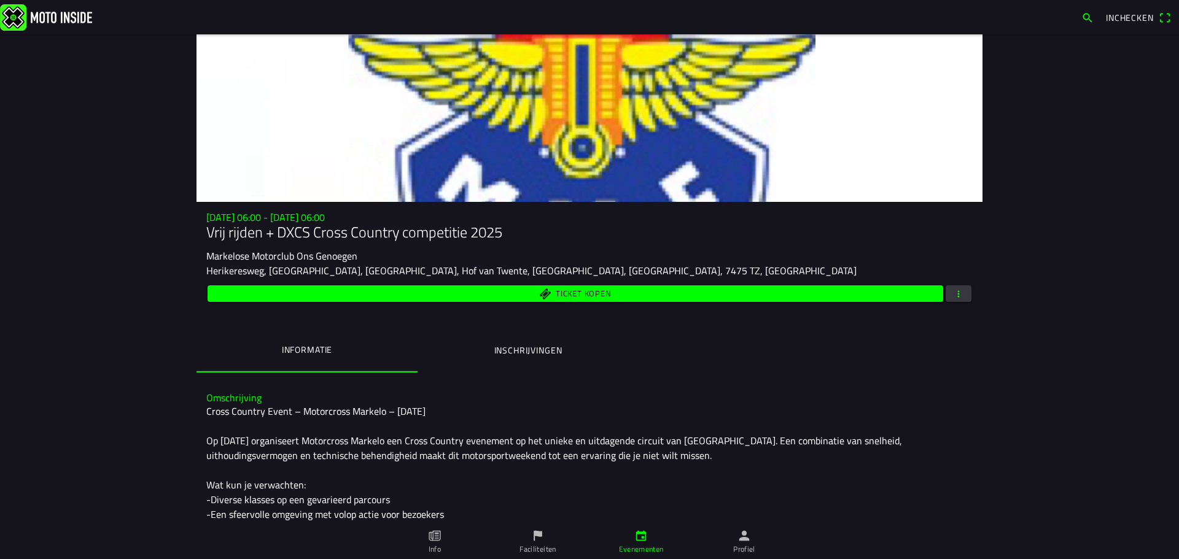
click at [496, 344] on ion-label "Inschrijvingen" at bounding box center [528, 351] width 68 height 14
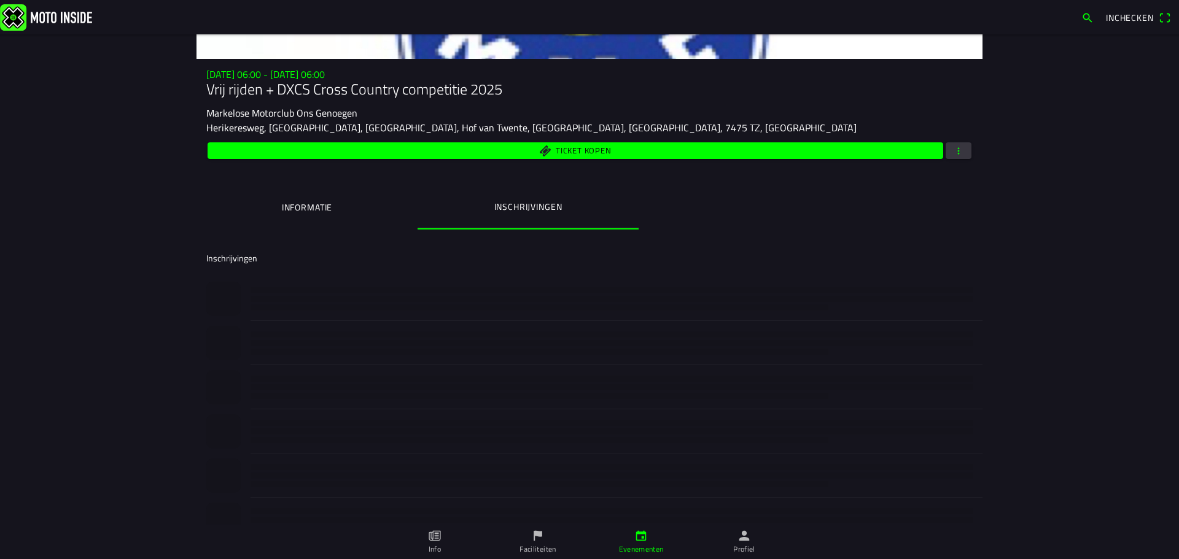
scroll to position [184, 0]
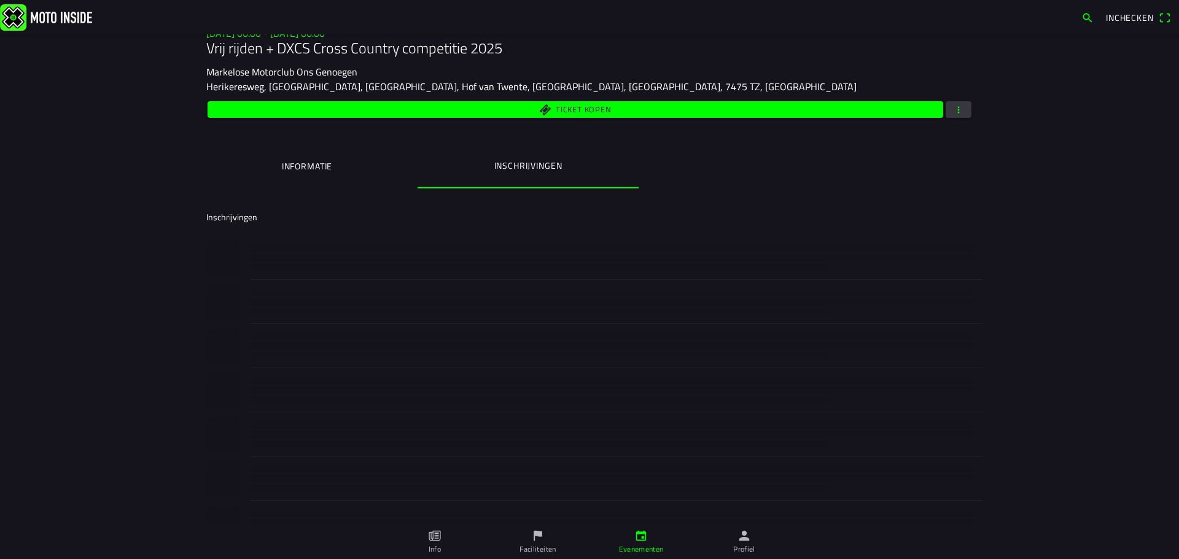
click at [956, 112] on div "[DATE] 06:00 - [DATE] 06:00 Vrij rijden + DXCS Cross Country competitie 2025 Ma…" at bounding box center [589, 268] width 786 height 837
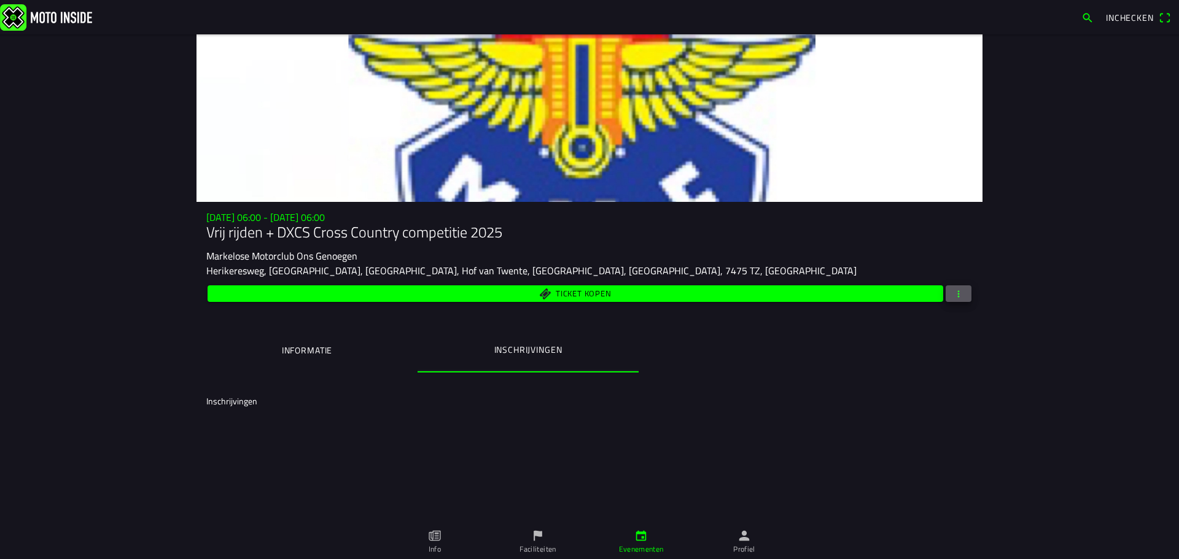
scroll to position [0, 0]
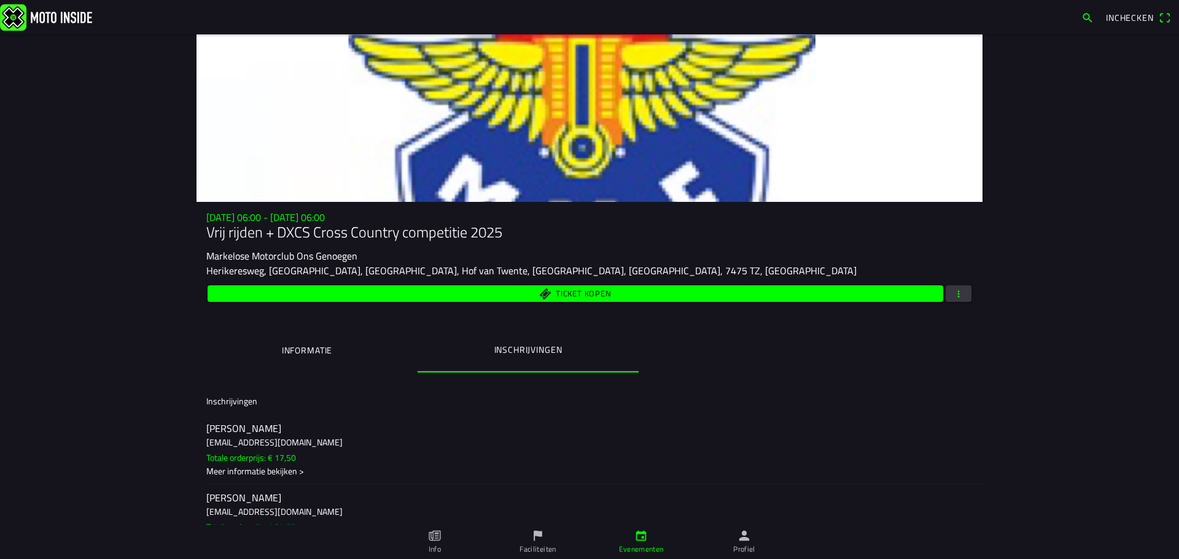
click at [953, 287] on span "button" at bounding box center [958, 293] width 11 height 17
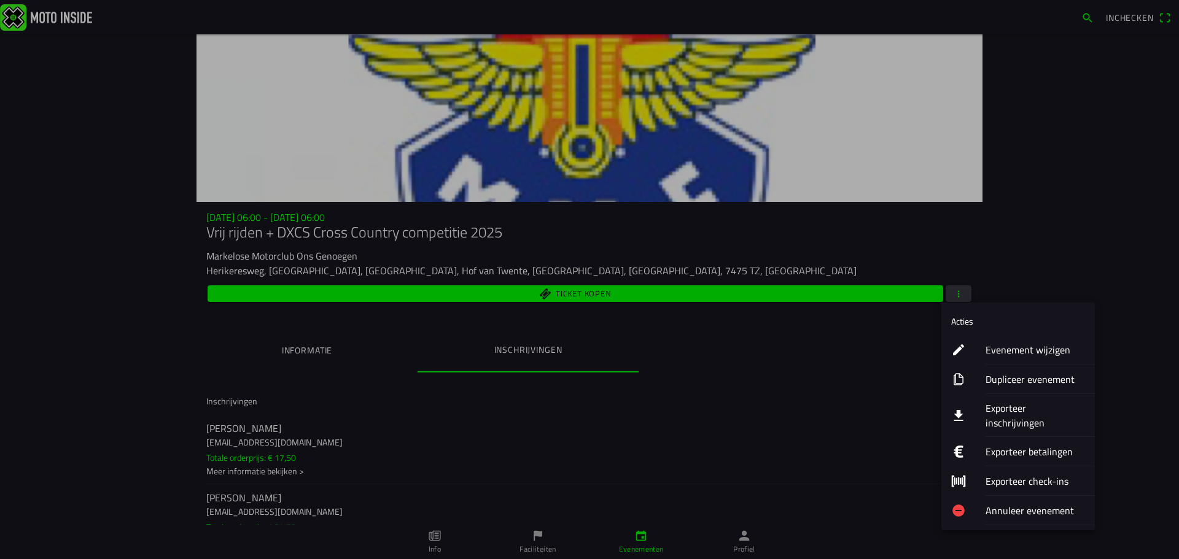
click at [1009, 405] on ion-label "Exporteer inschrijvingen" at bounding box center [1034, 415] width 99 height 29
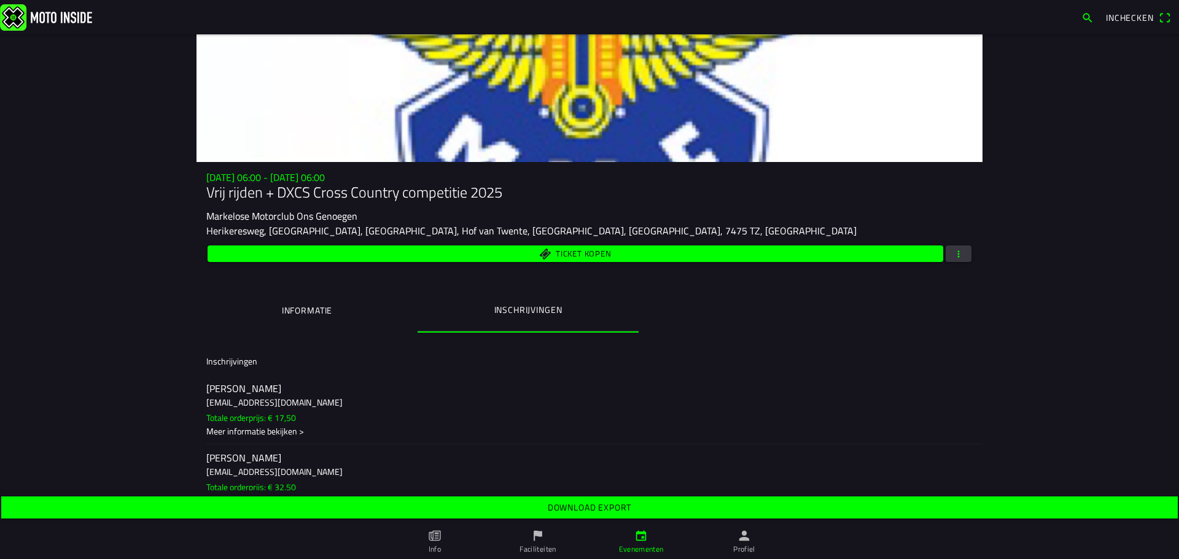
scroll to position [61, 0]
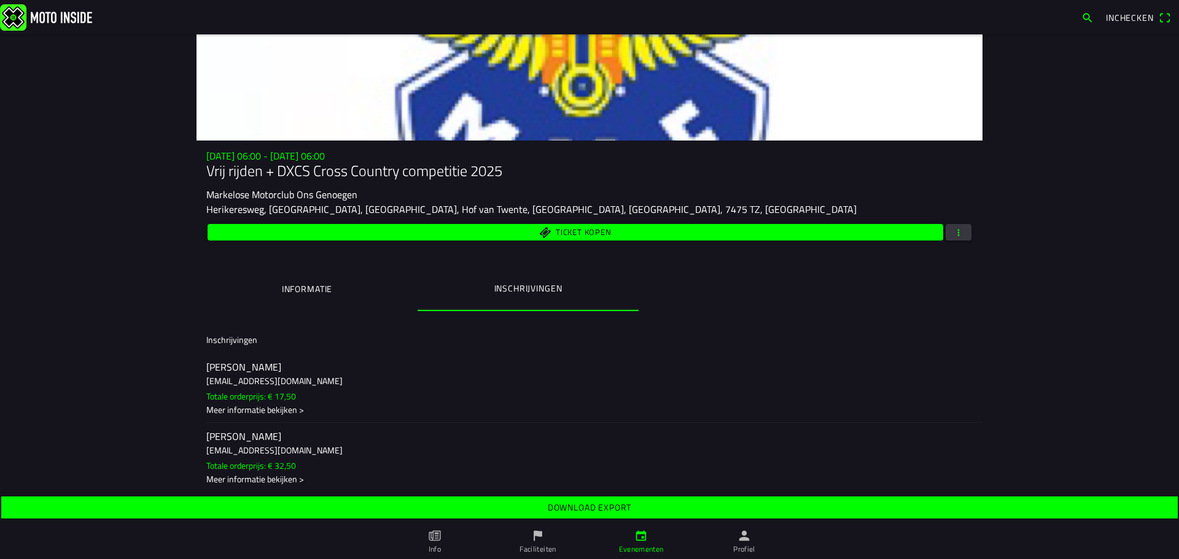
click at [0, 0] on slot "Download export" at bounding box center [0, 0] width 0 height 0
